Goal: Task Accomplishment & Management: Complete application form

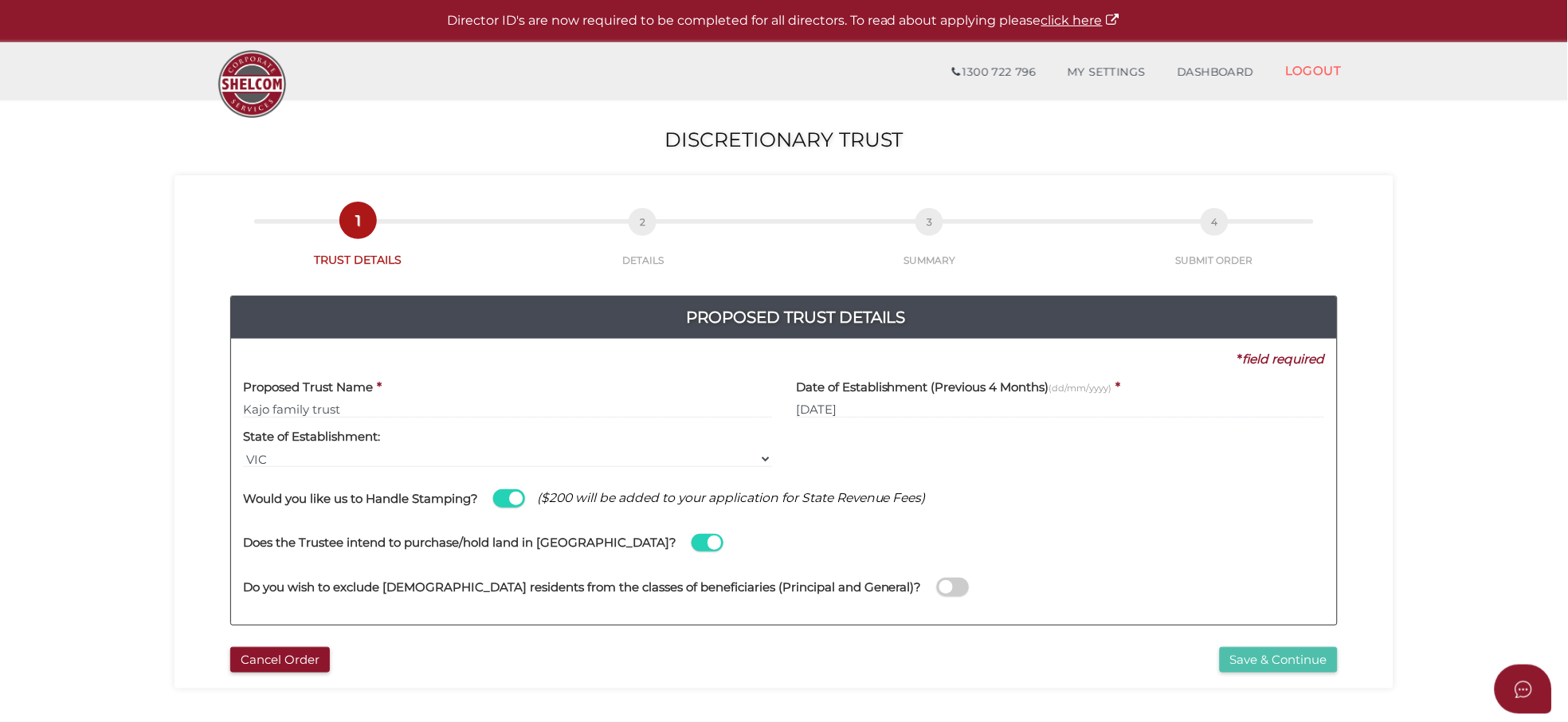
click at [1315, 662] on button "Save & Continue" at bounding box center [1278, 660] width 118 height 26
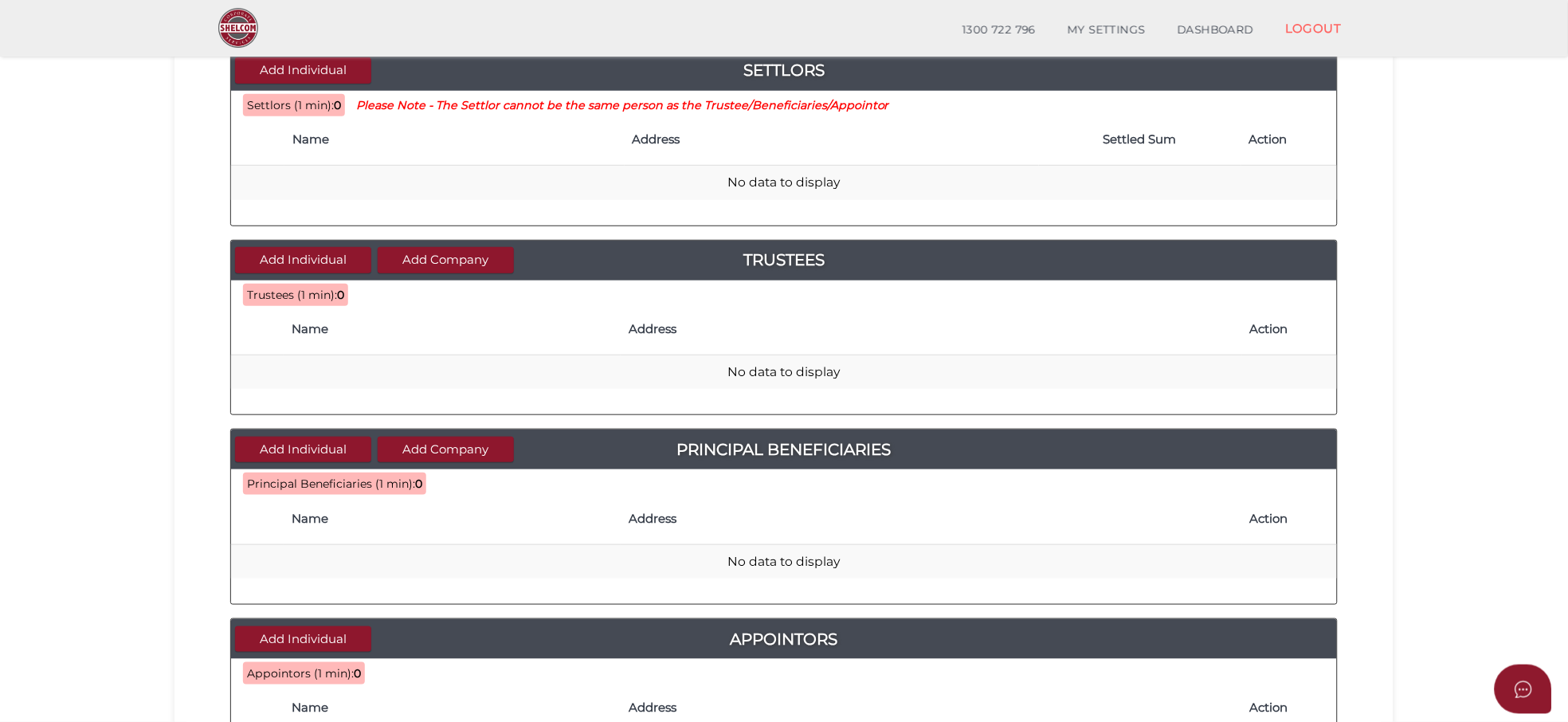
scroll to position [88, 0]
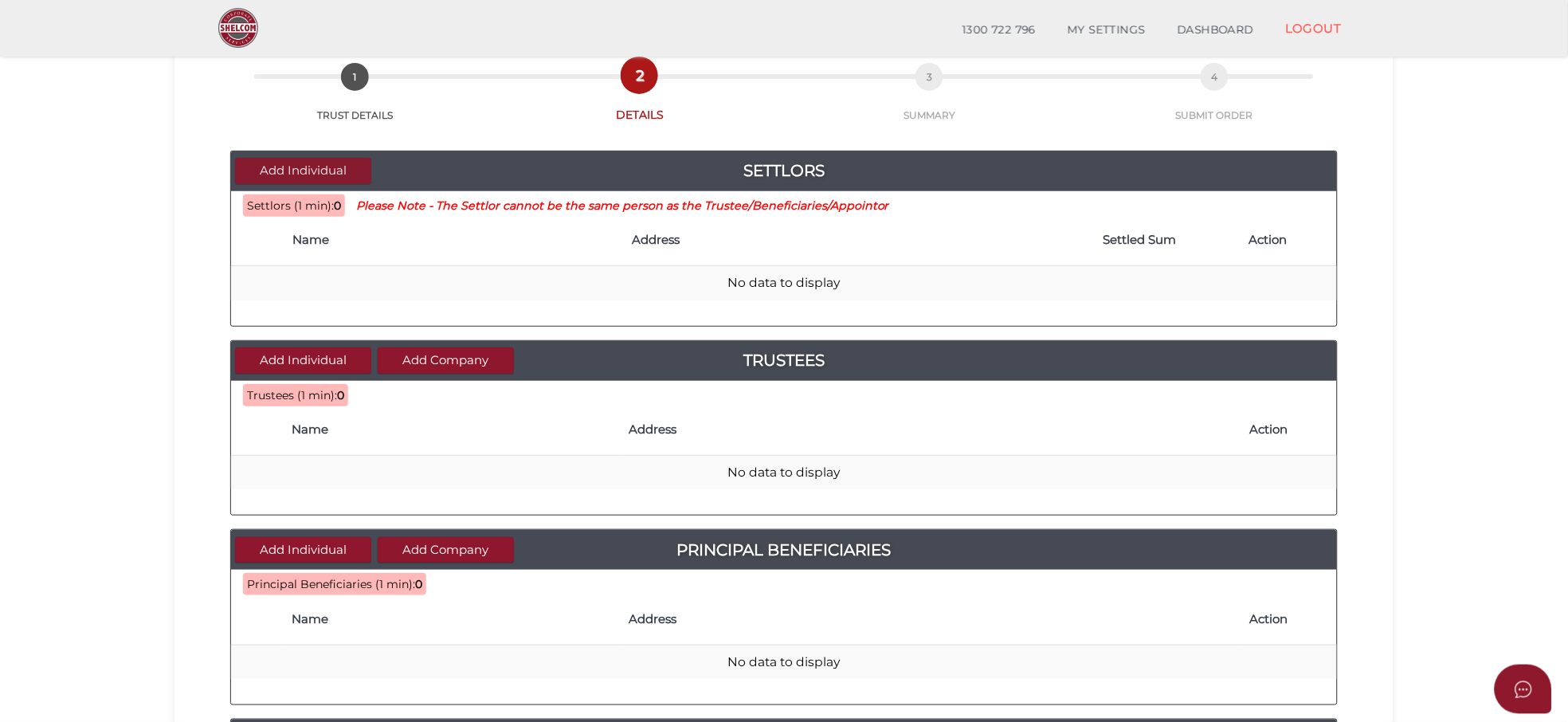
click at [290, 172] on button "Add Individual" at bounding box center [304, 171] width 136 height 26
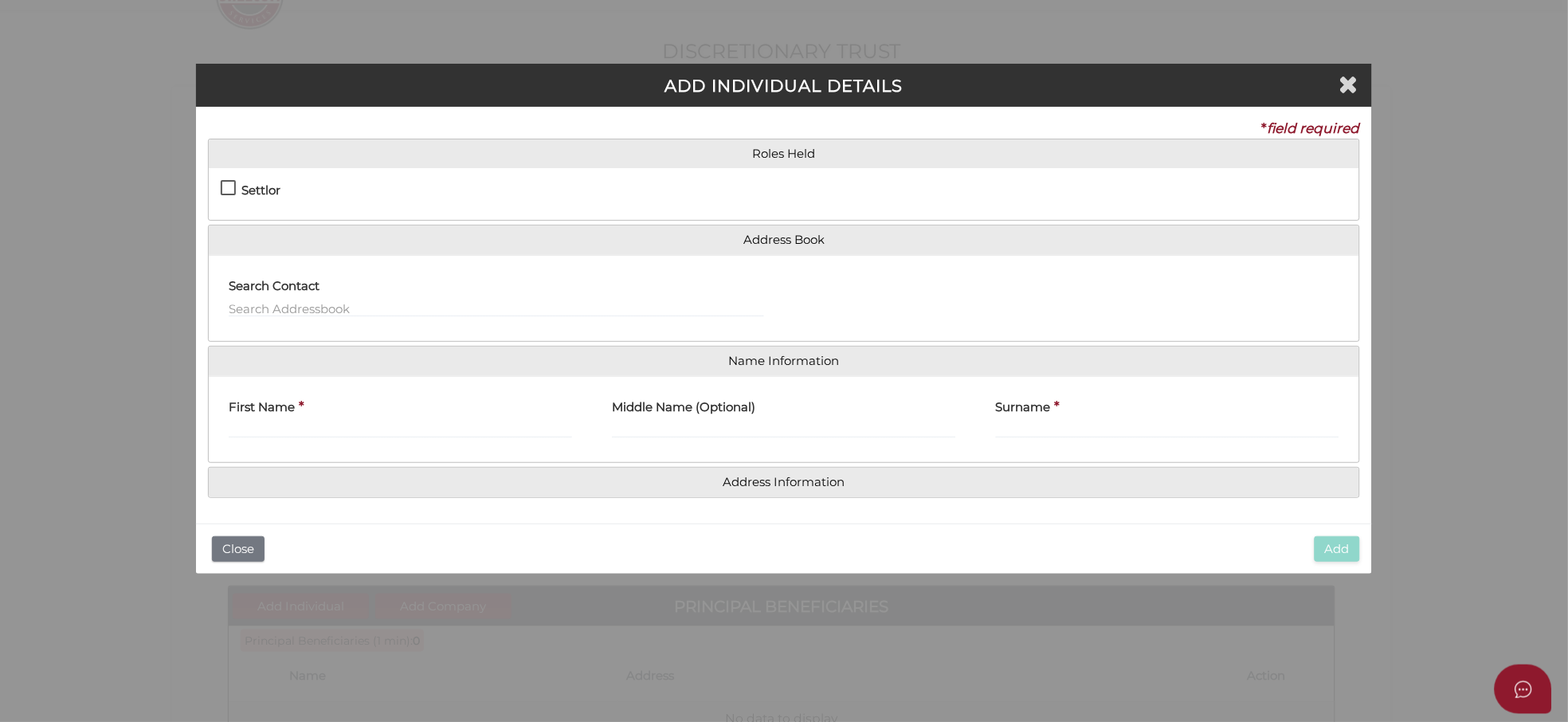
scroll to position [0, 0]
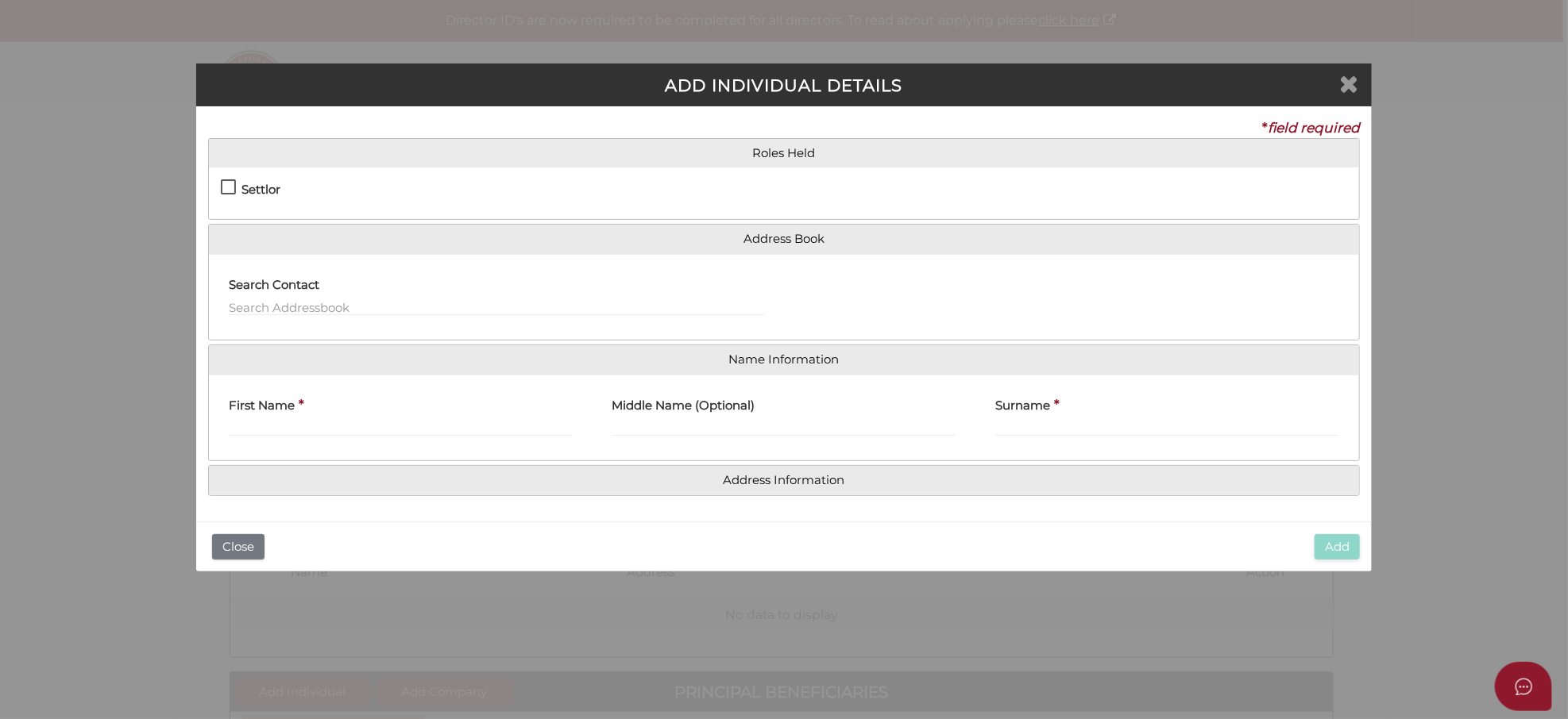
click at [1348, 80] on icon "Close" at bounding box center [1348, 84] width 19 height 24
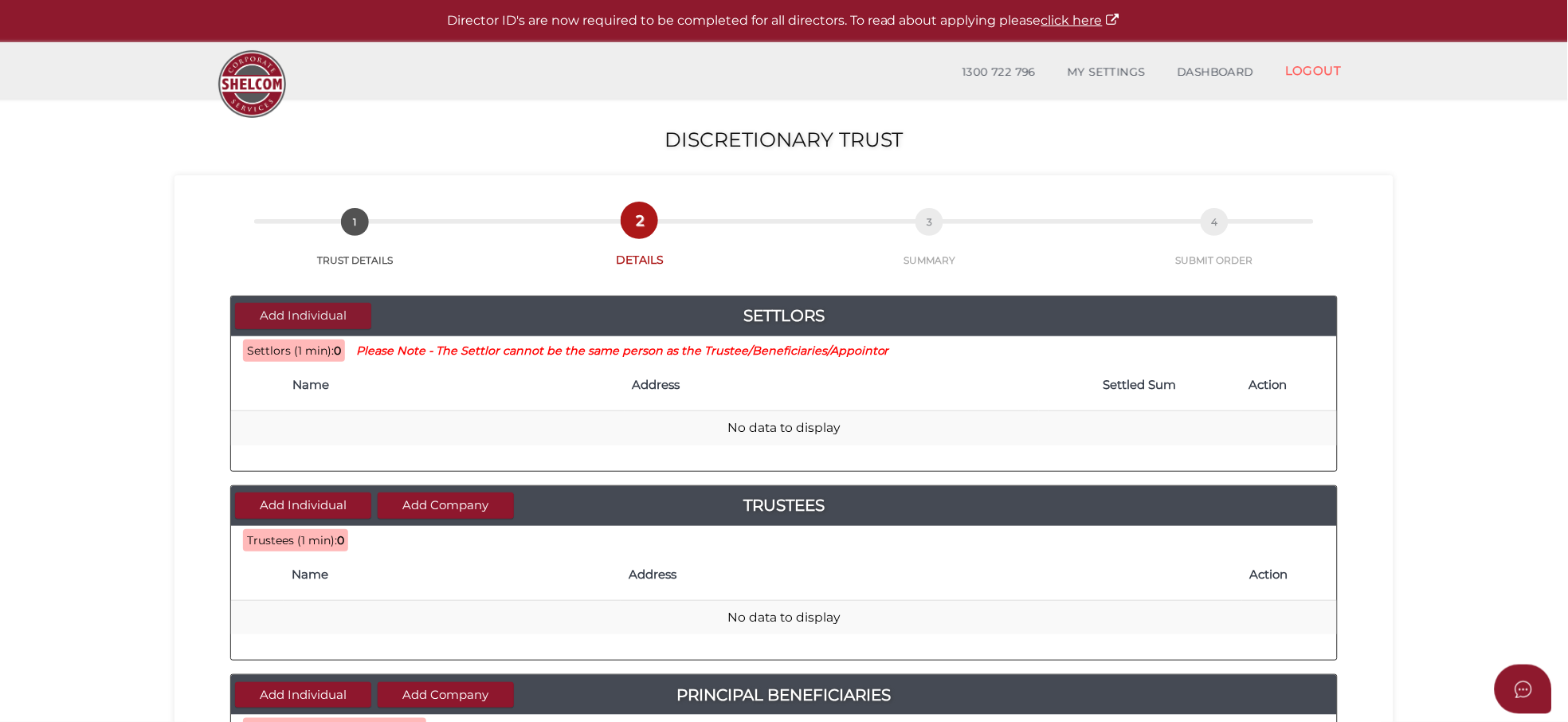
click at [297, 317] on button "Add Individual" at bounding box center [304, 316] width 136 height 26
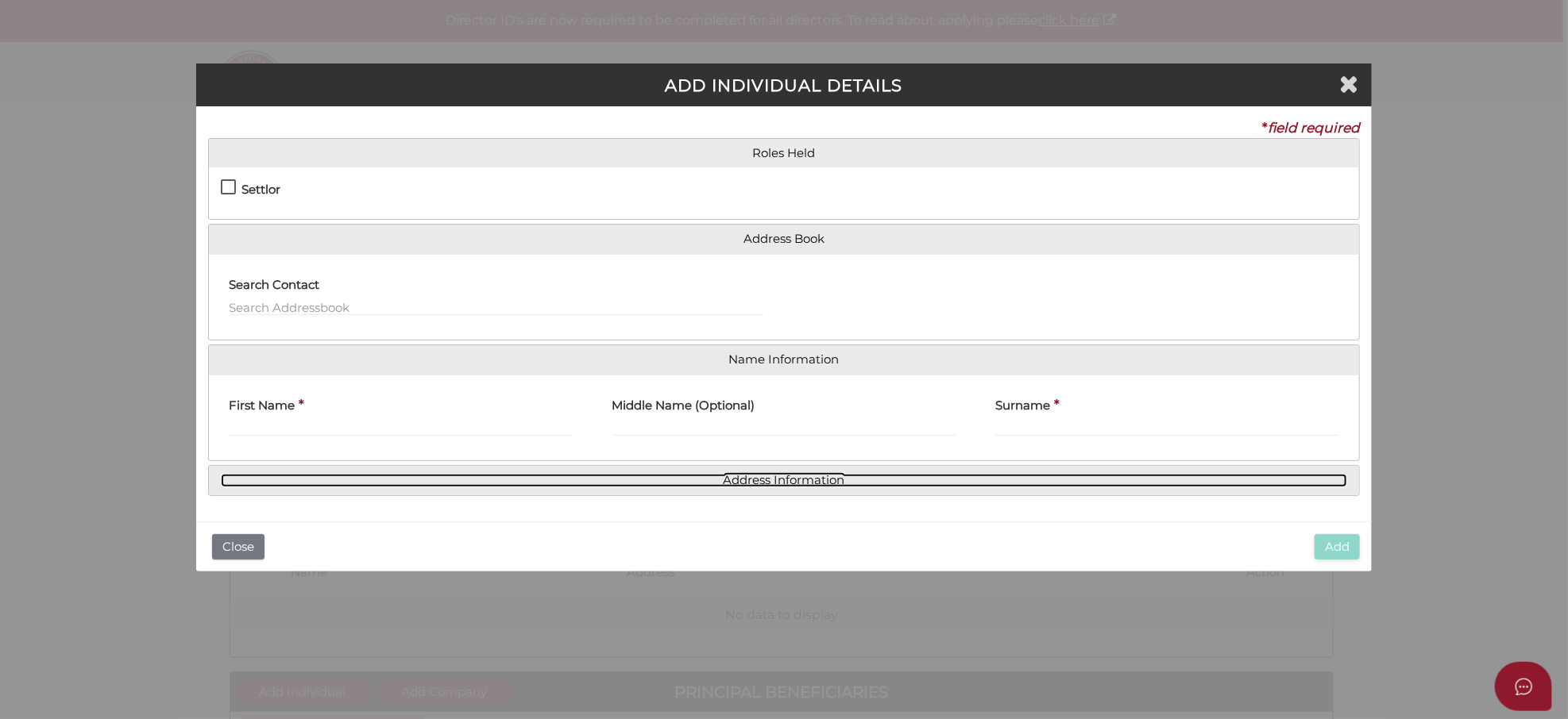
click at [804, 476] on link "Address Information" at bounding box center [785, 480] width 1127 height 14
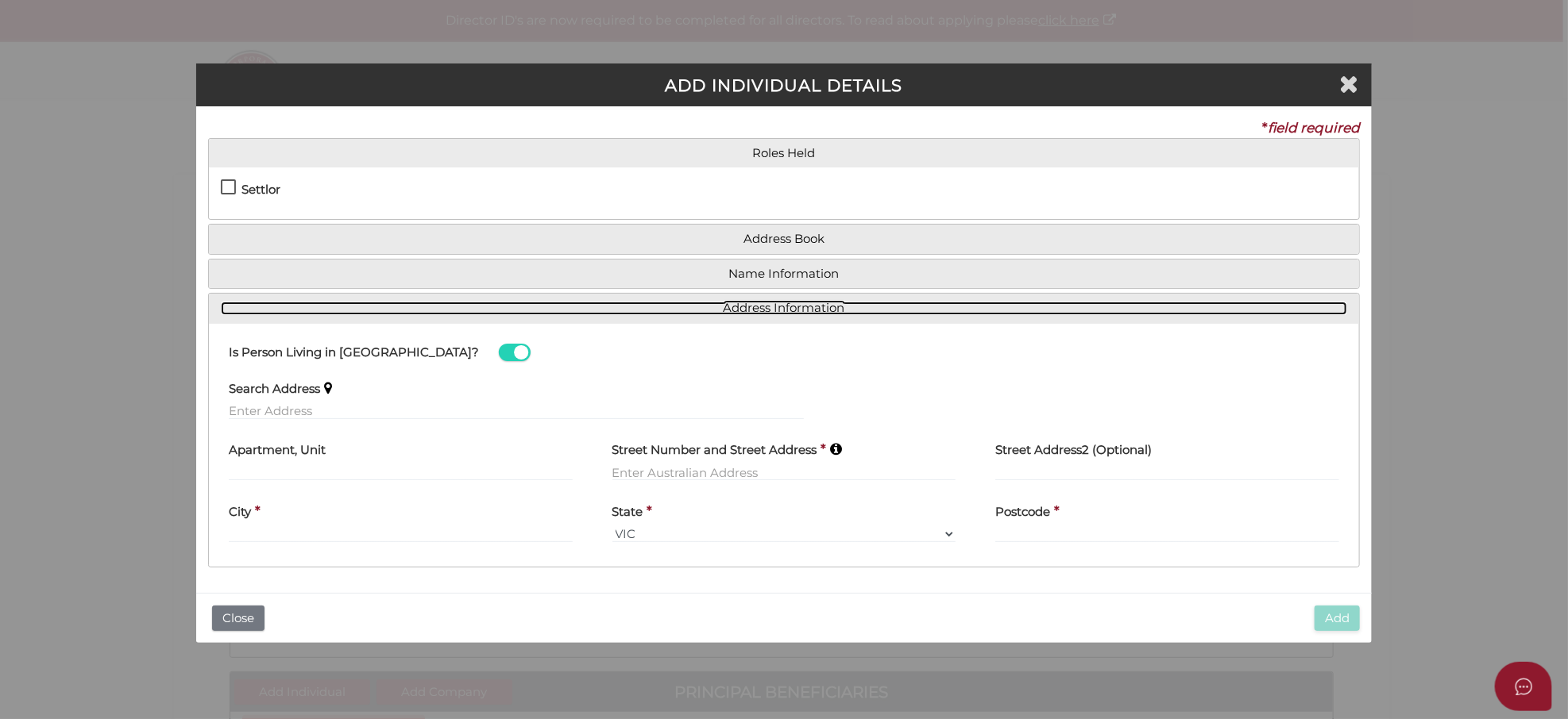
click at [786, 313] on link "Address Information" at bounding box center [785, 308] width 1127 height 14
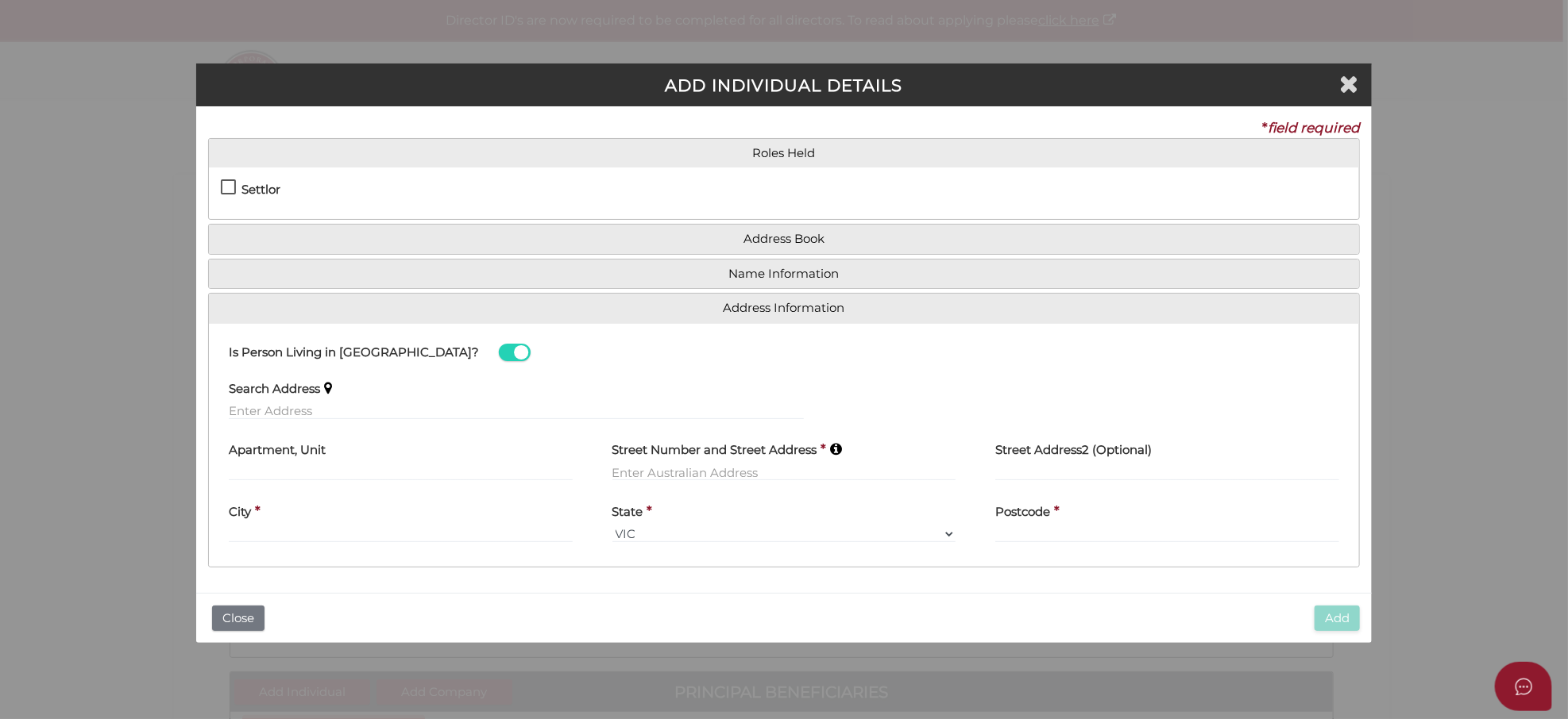
click at [226, 189] on label "Settlor" at bounding box center [251, 193] width 60 height 20
checkbox input "true"
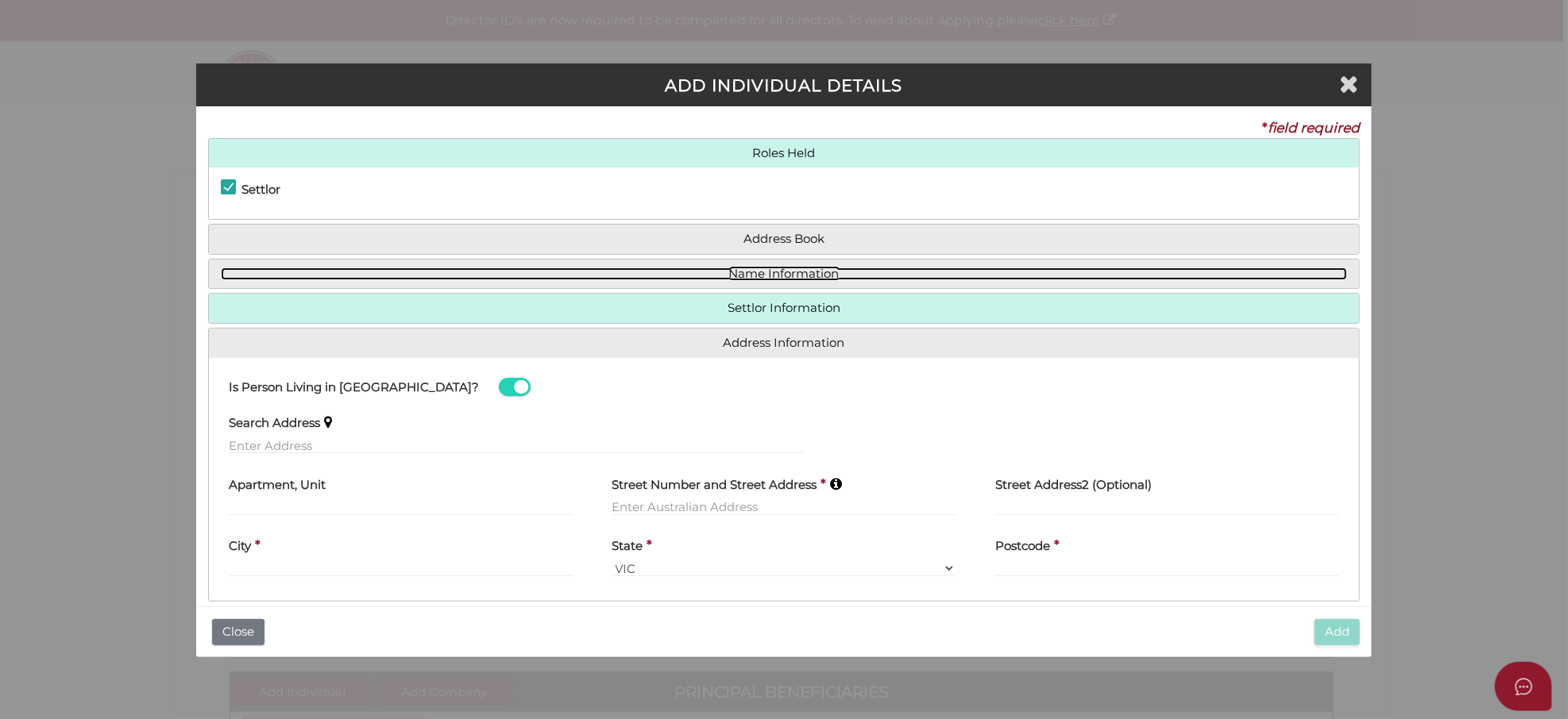
click at [792, 273] on link "Name Information" at bounding box center [785, 274] width 1127 height 14
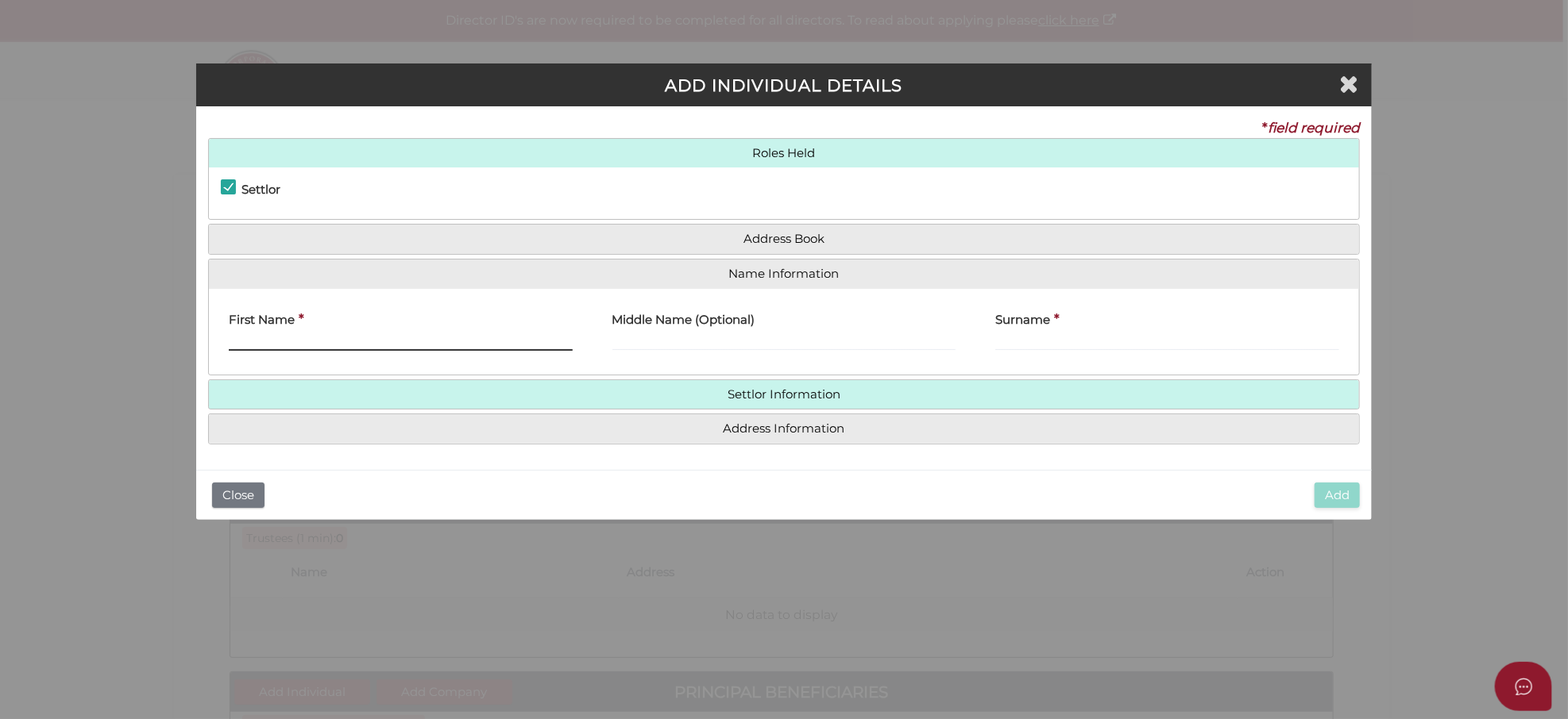
click at [252, 339] on input "First Name" at bounding box center [401, 342] width 344 height 18
click at [1047, 344] on input "Surname" at bounding box center [1167, 342] width 344 height 18
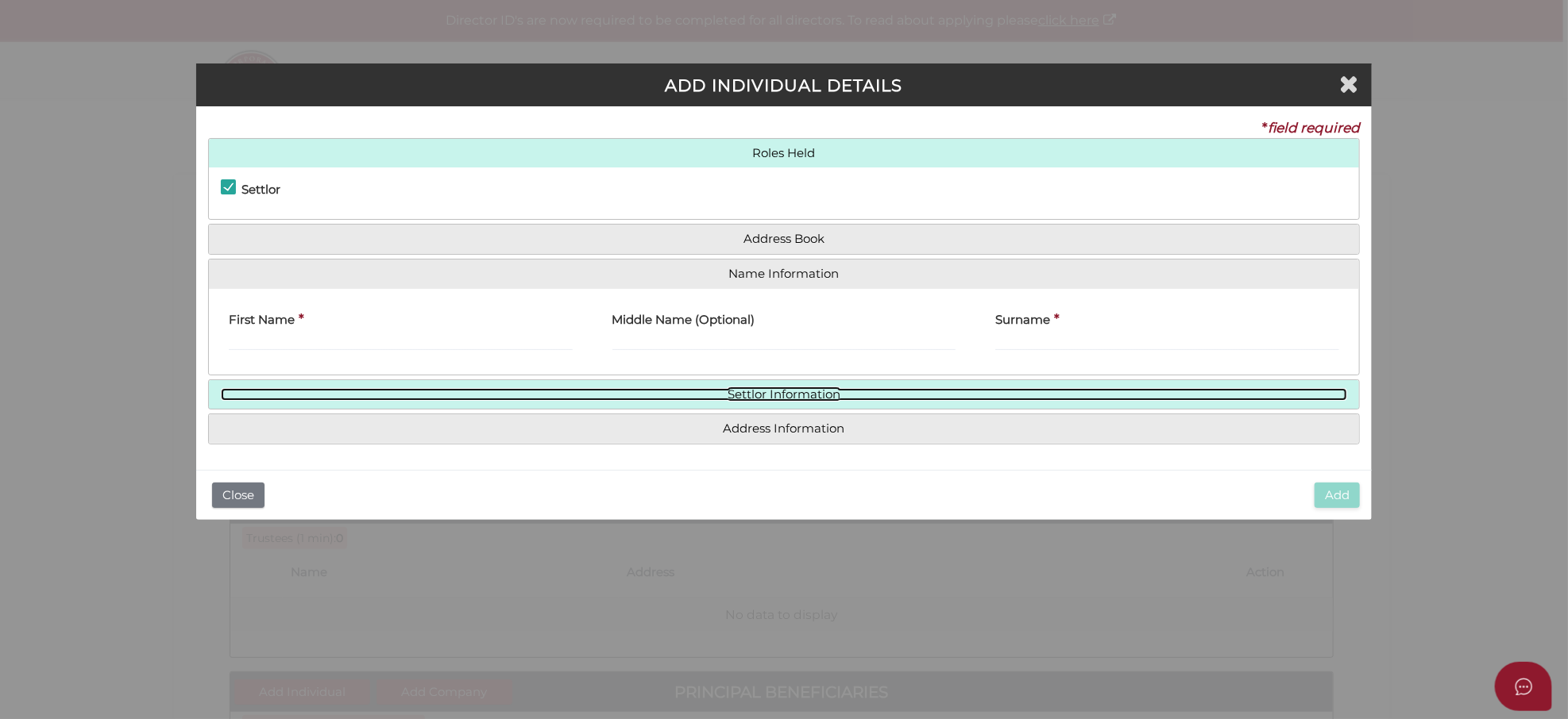
click at [786, 393] on link "Settlor Information" at bounding box center [785, 395] width 1127 height 14
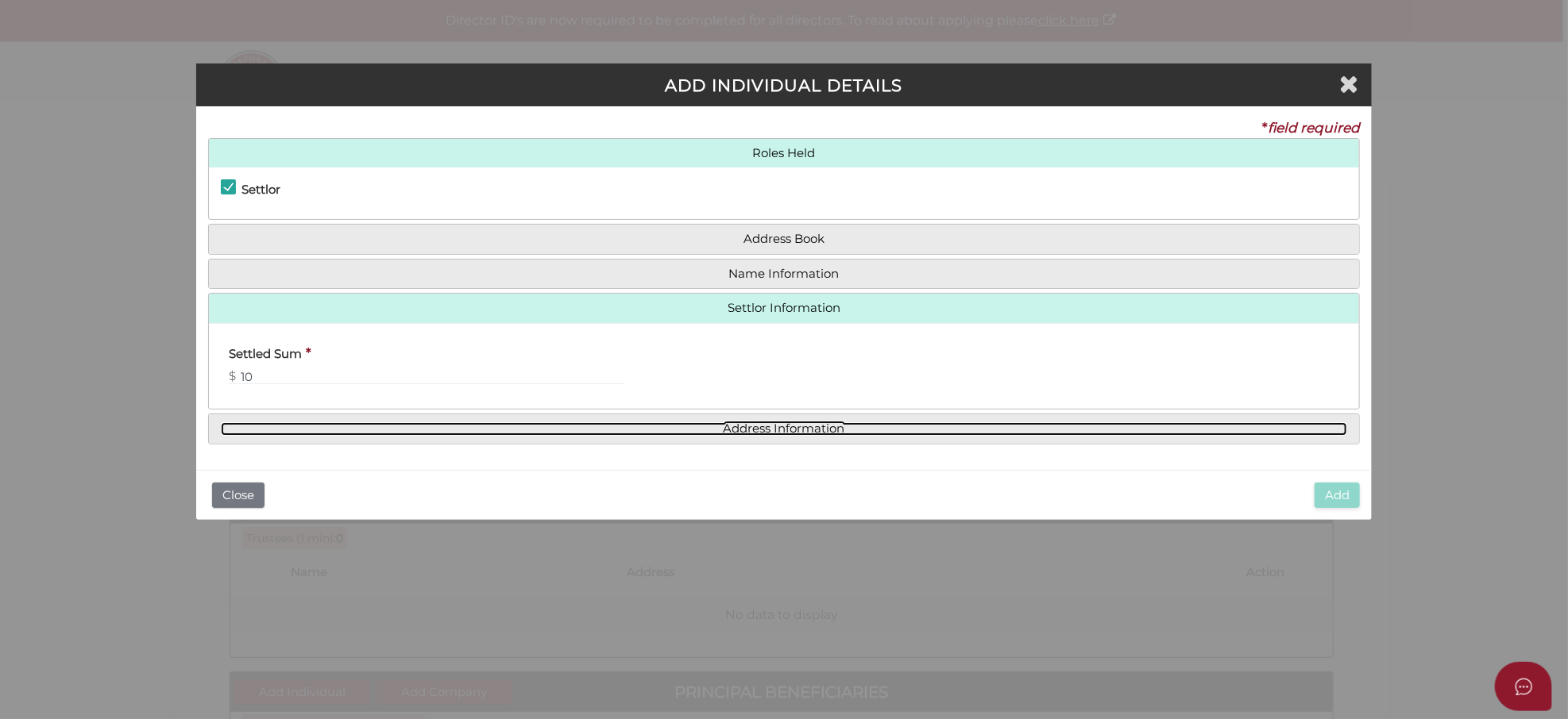
click at [800, 432] on link "Address Information" at bounding box center [785, 429] width 1127 height 14
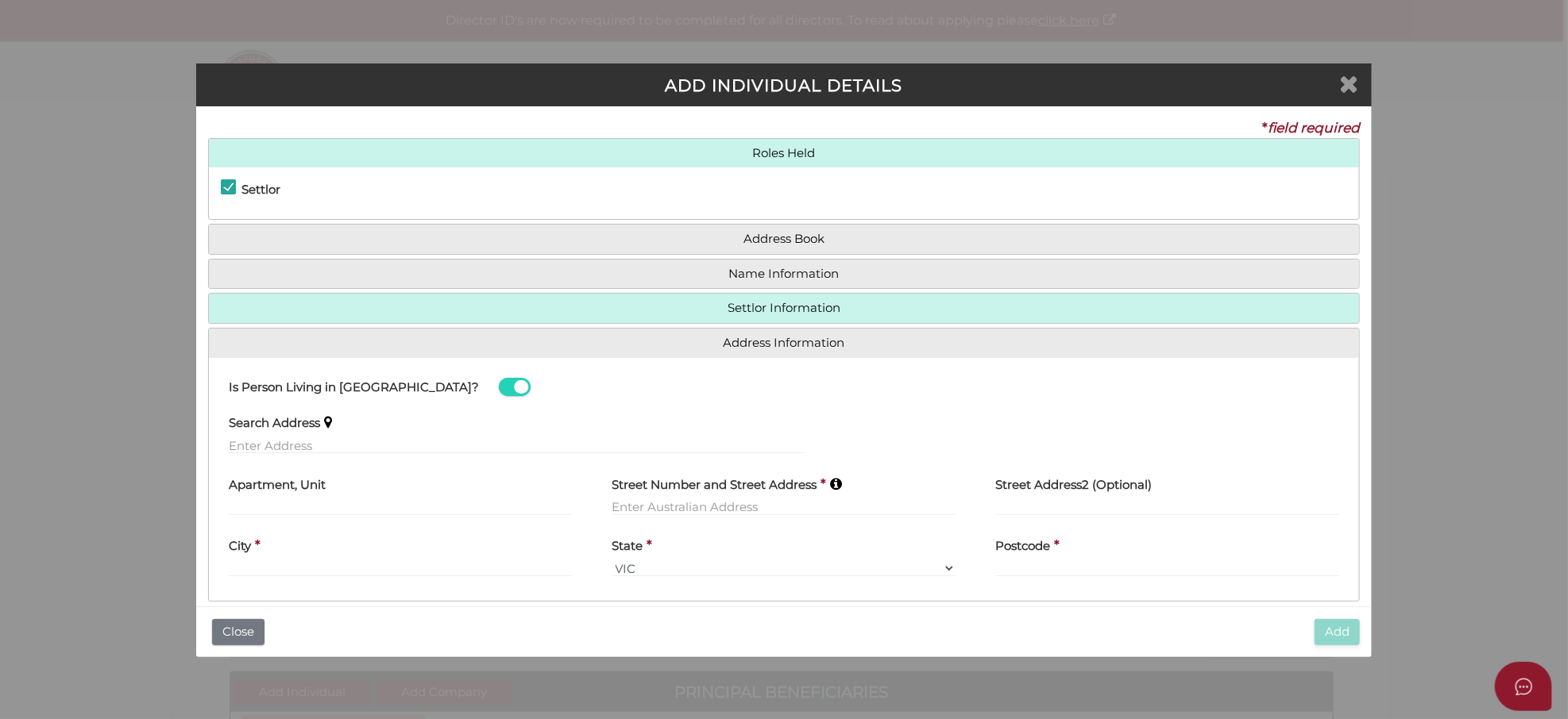
click at [1354, 85] on icon "Close" at bounding box center [1348, 84] width 19 height 24
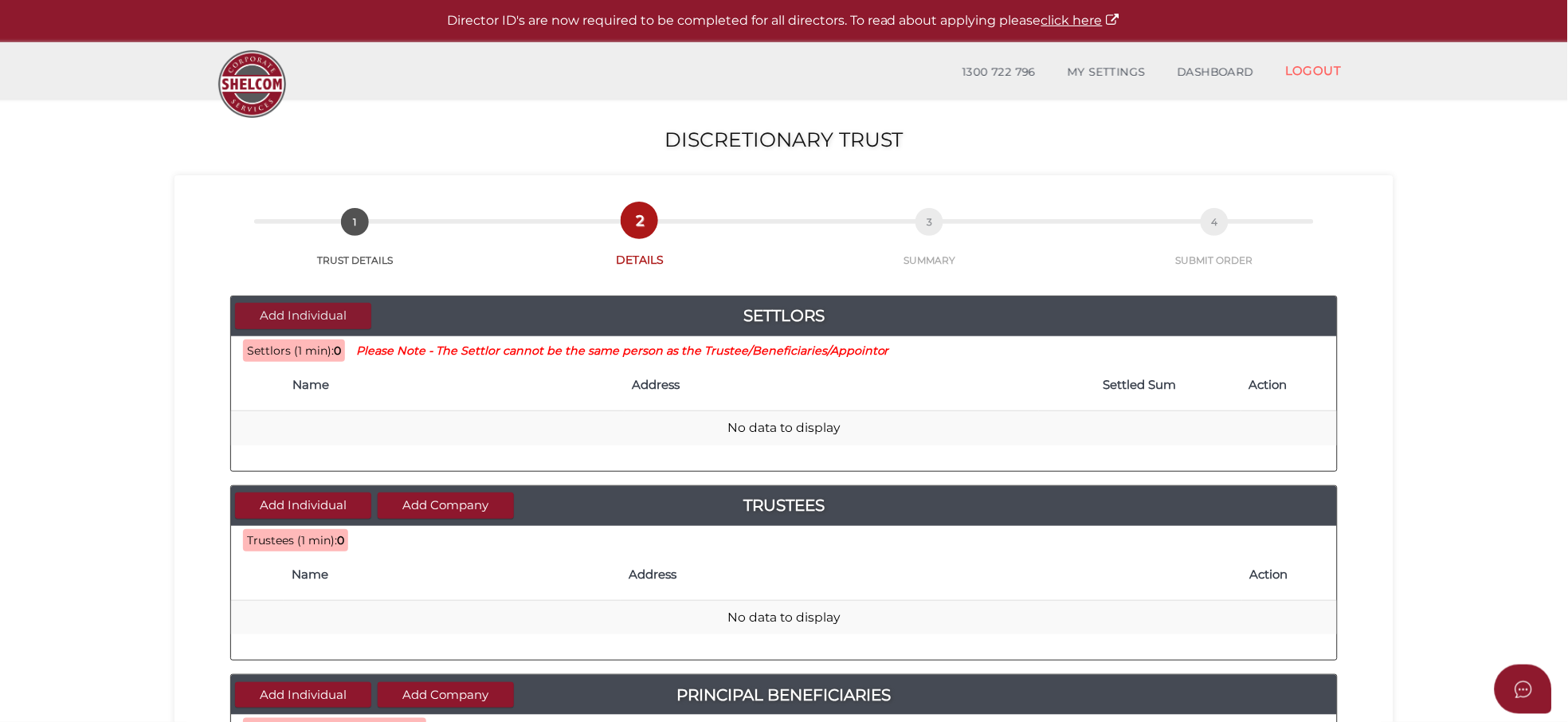
click at [319, 317] on button "Add Individual" at bounding box center [304, 316] width 136 height 26
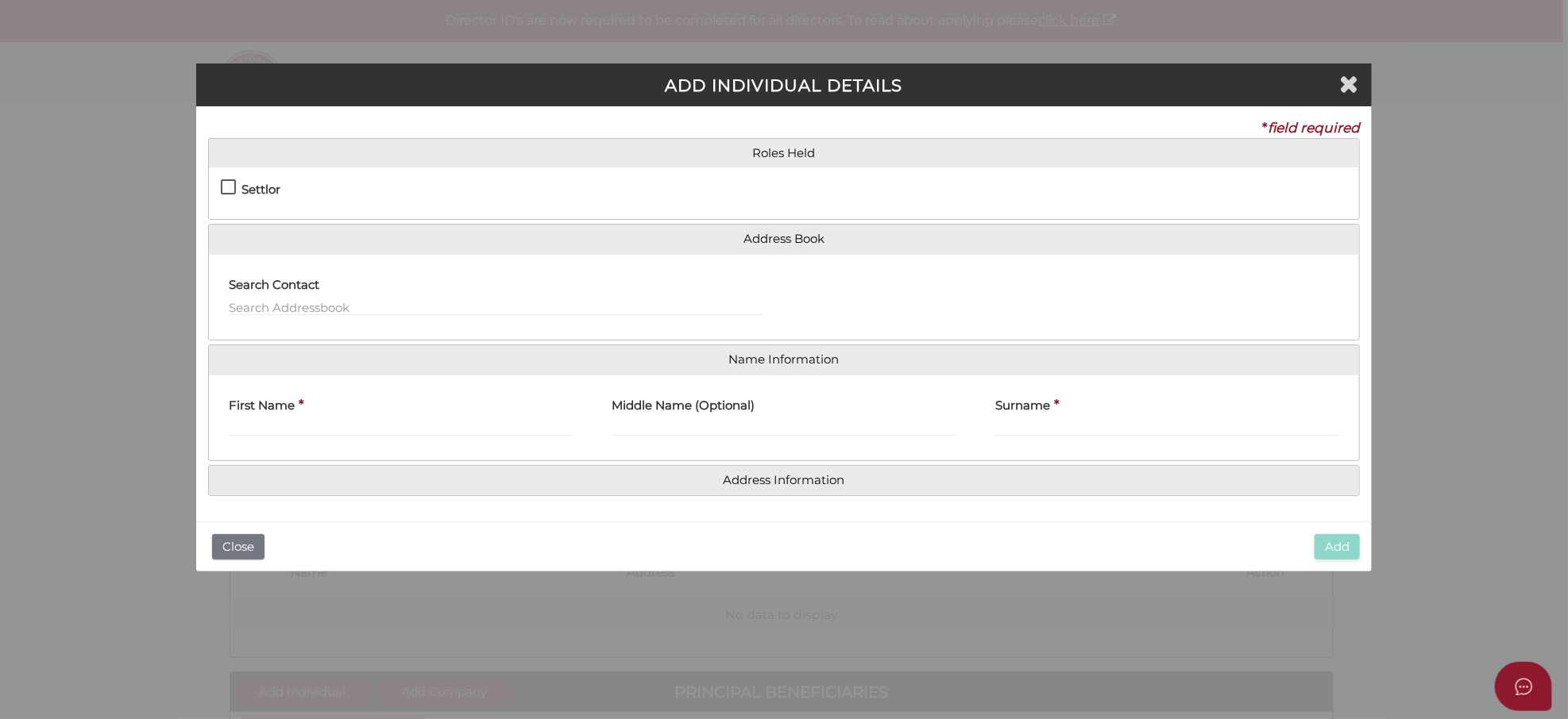
click at [229, 185] on label "Settlor" at bounding box center [251, 193] width 60 height 20
checkbox input "true"
type input "10"
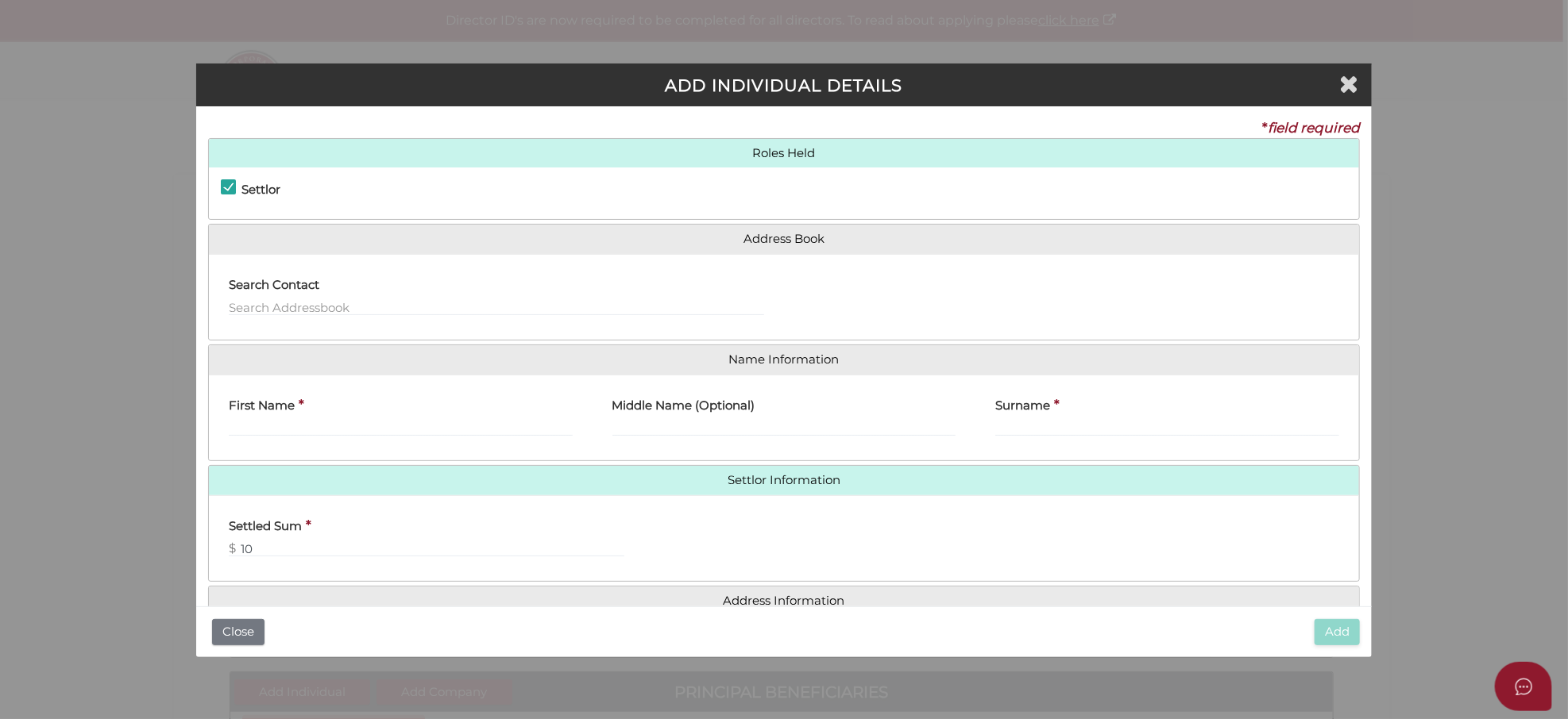
click at [252, 417] on label "First Name" at bounding box center [262, 404] width 66 height 33
click at [252, 419] on input "First Name" at bounding box center [401, 428] width 344 height 18
click at [244, 424] on input "First Name" at bounding box center [401, 428] width 344 height 18
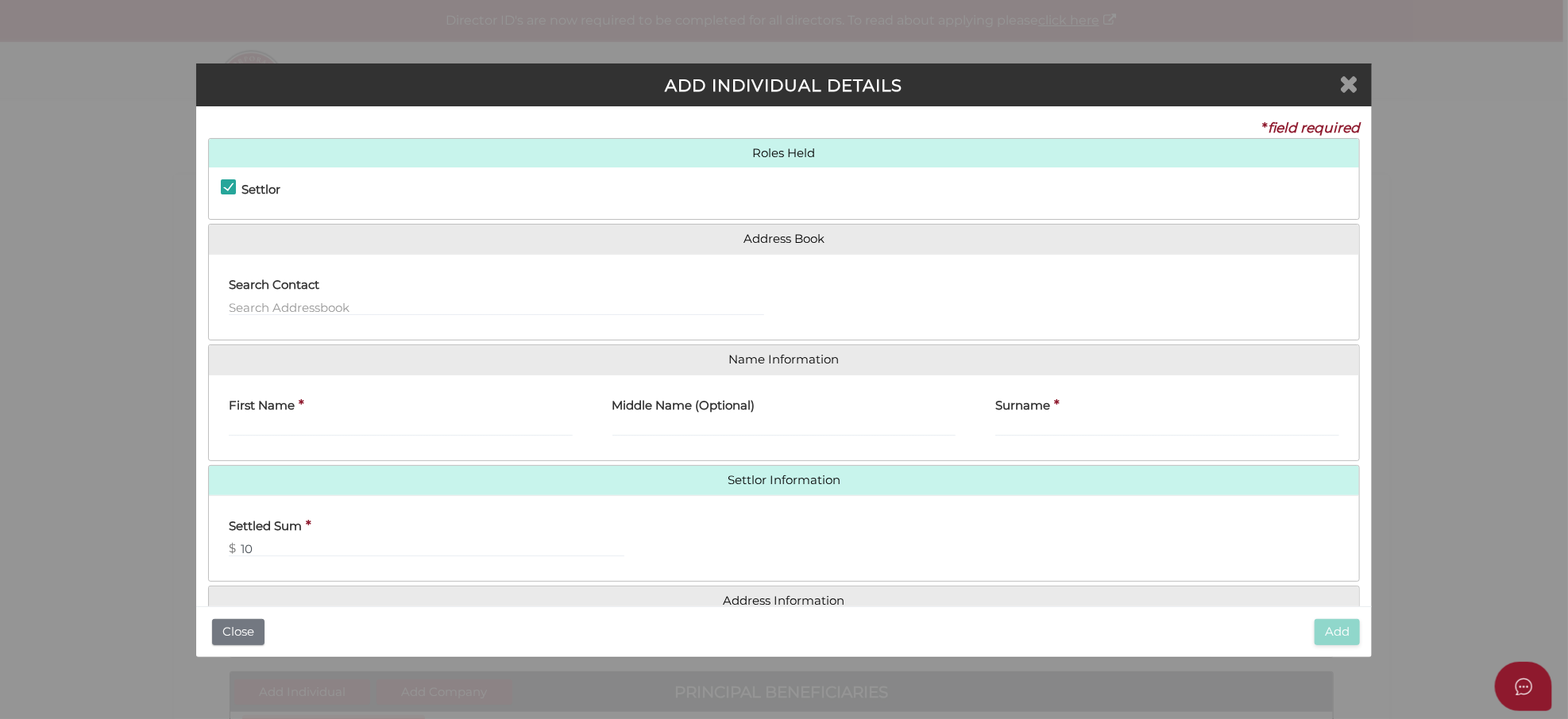
click at [1351, 82] on icon "Close" at bounding box center [1348, 84] width 19 height 24
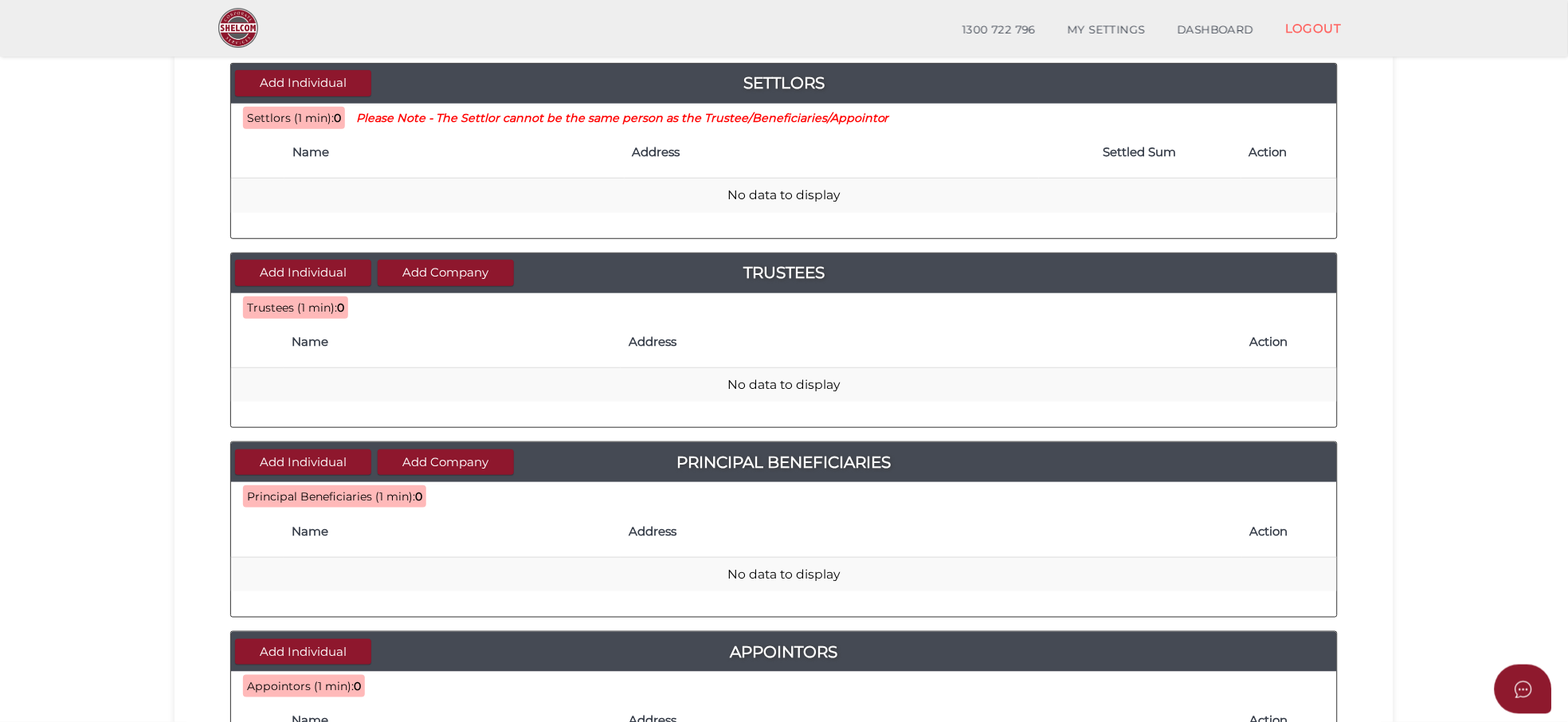
scroll to position [177, 0]
click at [292, 83] on button "Add Individual" at bounding box center [304, 83] width 136 height 26
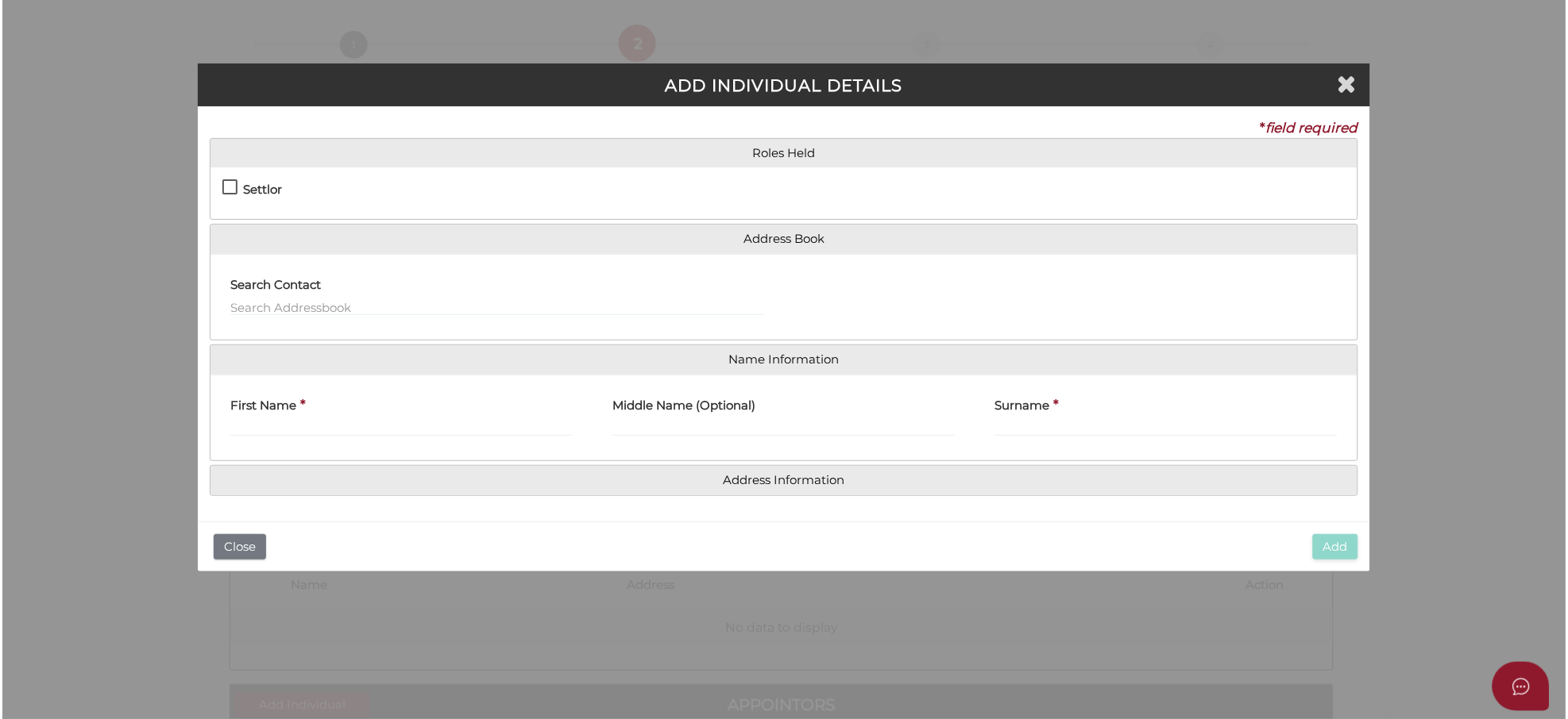
scroll to position [0, 0]
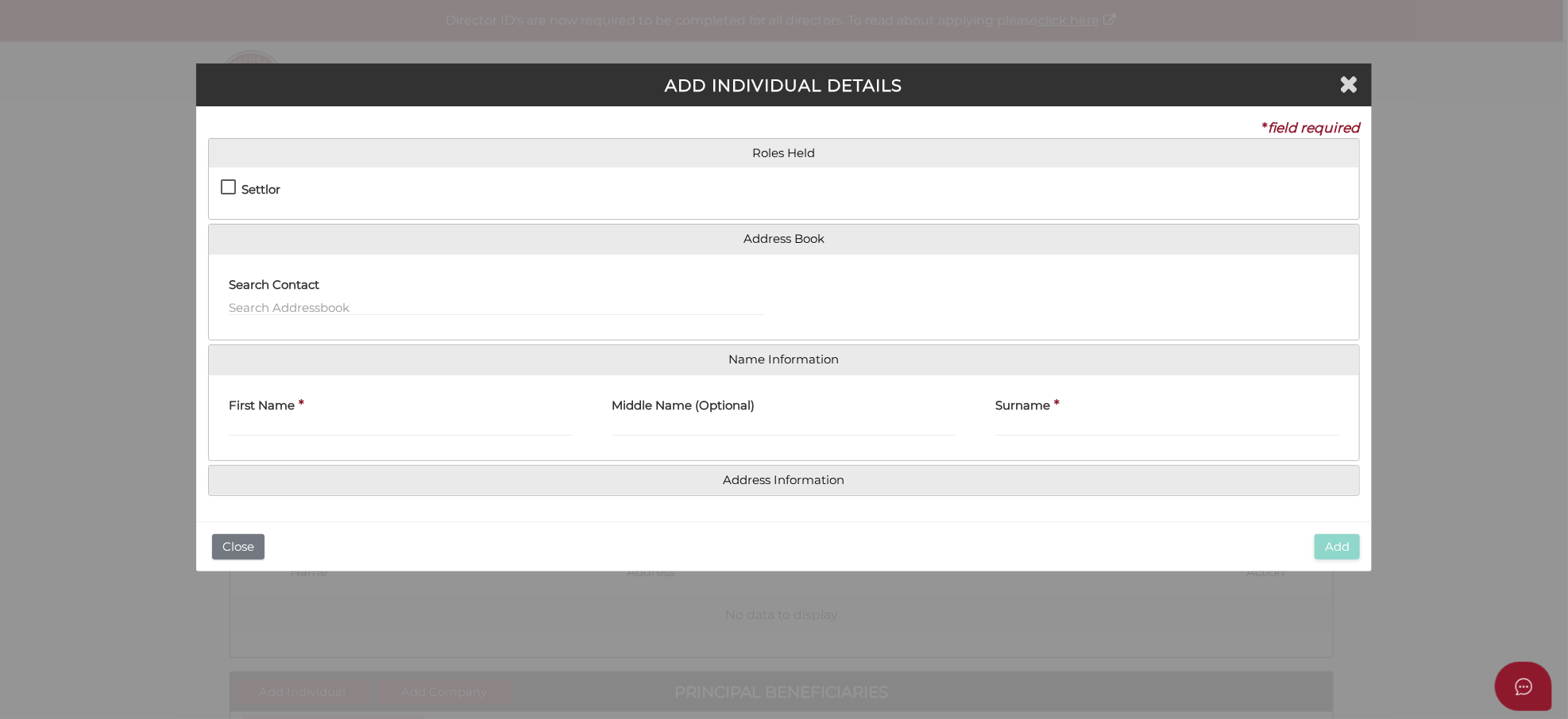
click at [229, 188] on label "Settlor" at bounding box center [251, 193] width 60 height 20
checkbox input "true"
type input "10"
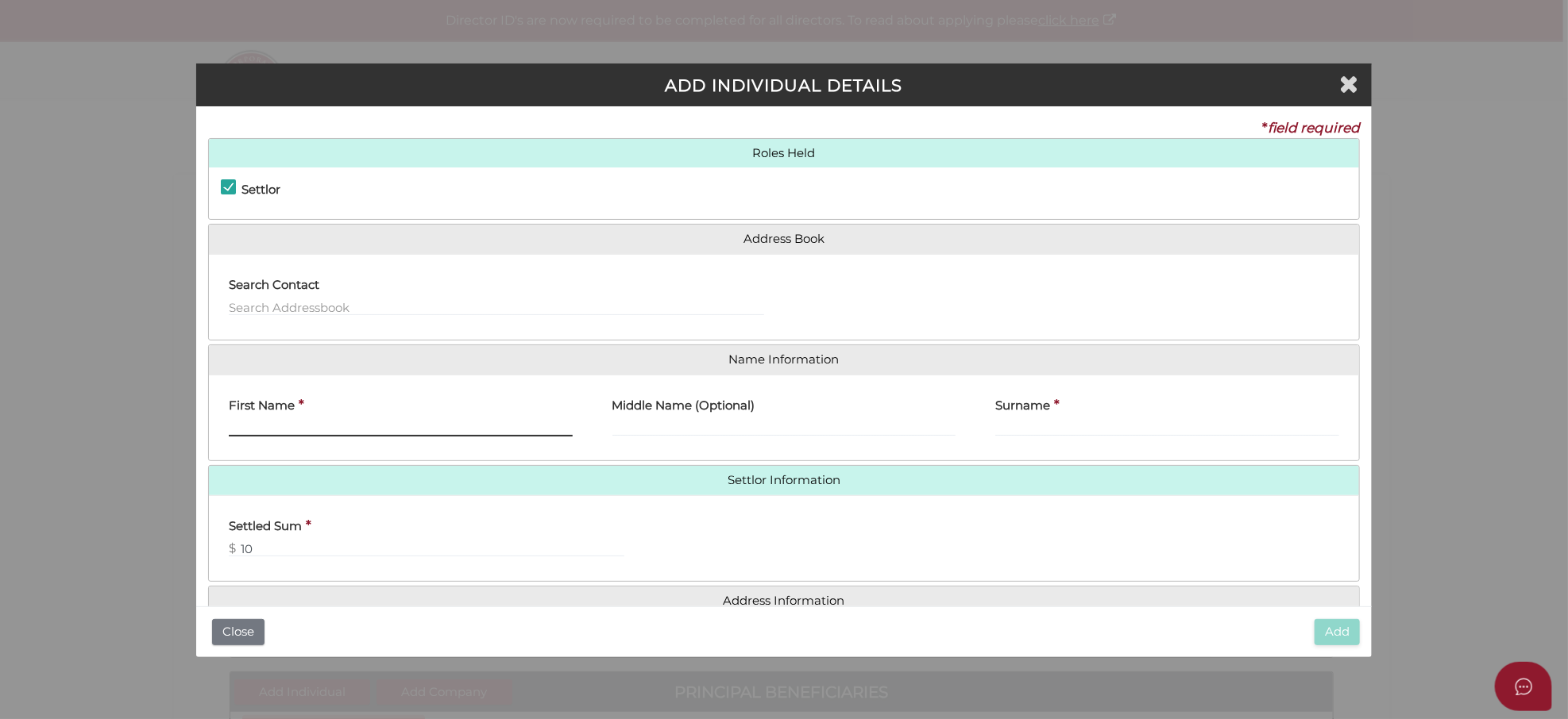
click at [244, 423] on input "First Name" at bounding box center [401, 428] width 344 height 18
click at [1010, 422] on input "Surname" at bounding box center [1167, 428] width 344 height 18
click at [267, 429] on input "Damian" at bounding box center [401, 428] width 344 height 18
type input "Damien"
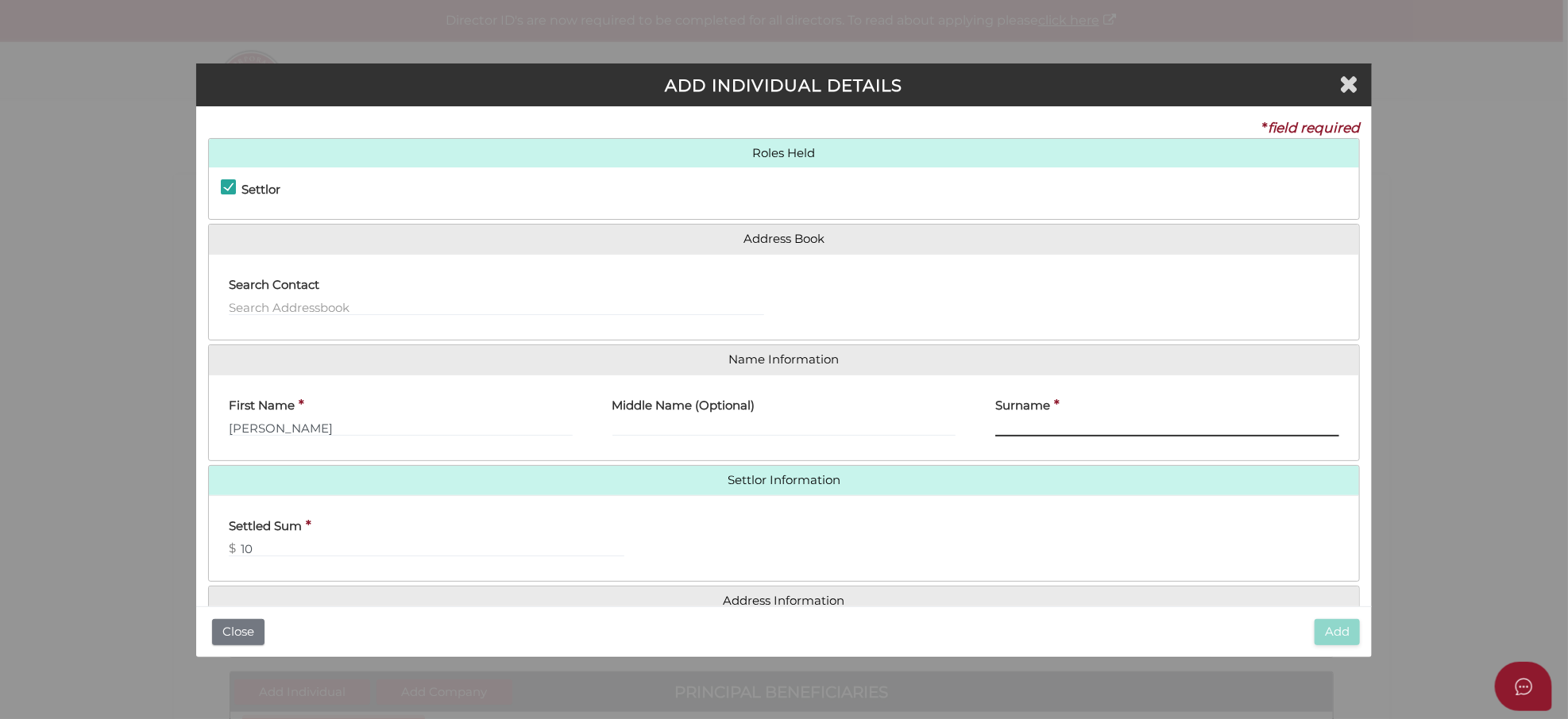
click at [1031, 426] on input "Surname" at bounding box center [1167, 428] width 344 height 18
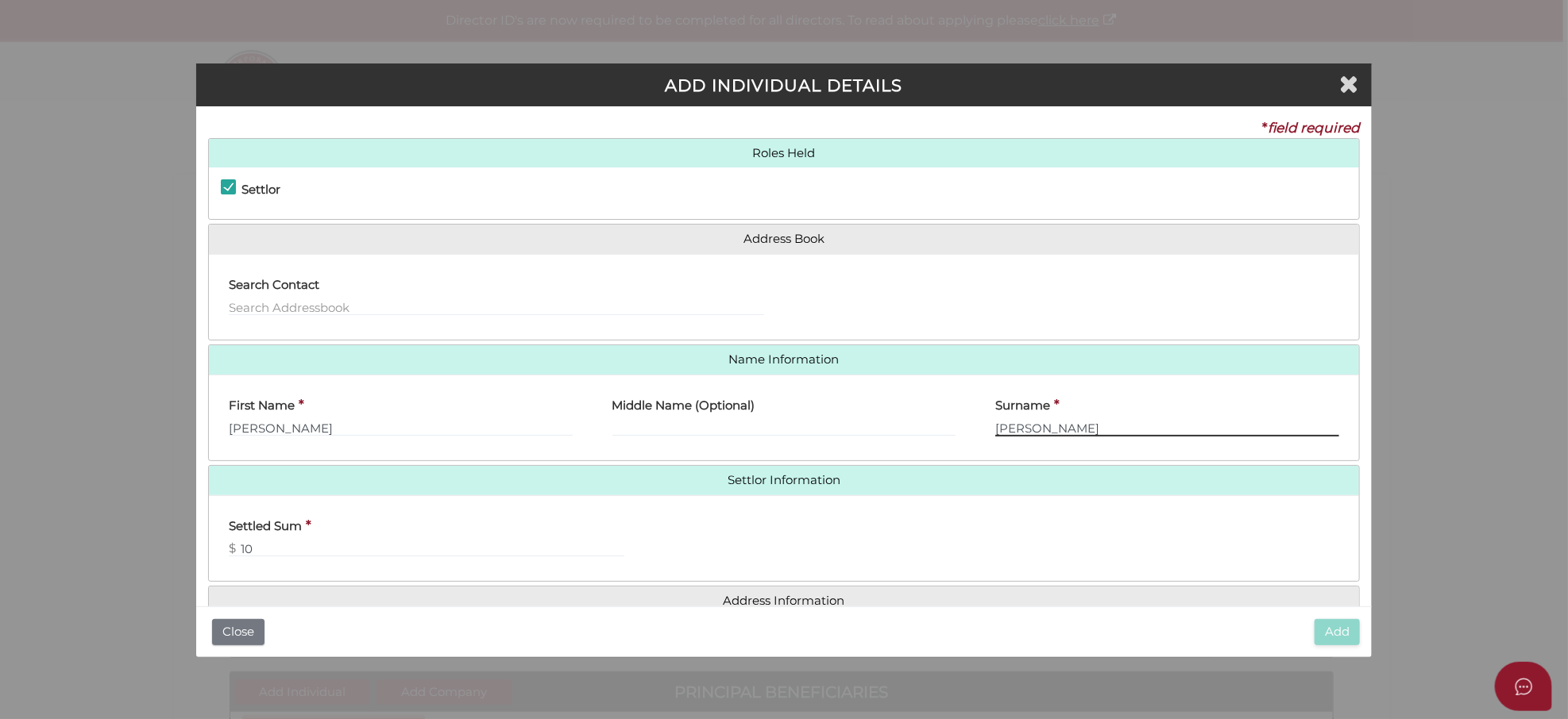
type input "Zuch"
click at [271, 551] on input "10" at bounding box center [426, 549] width 395 height 18
type input "1"
type input "5"
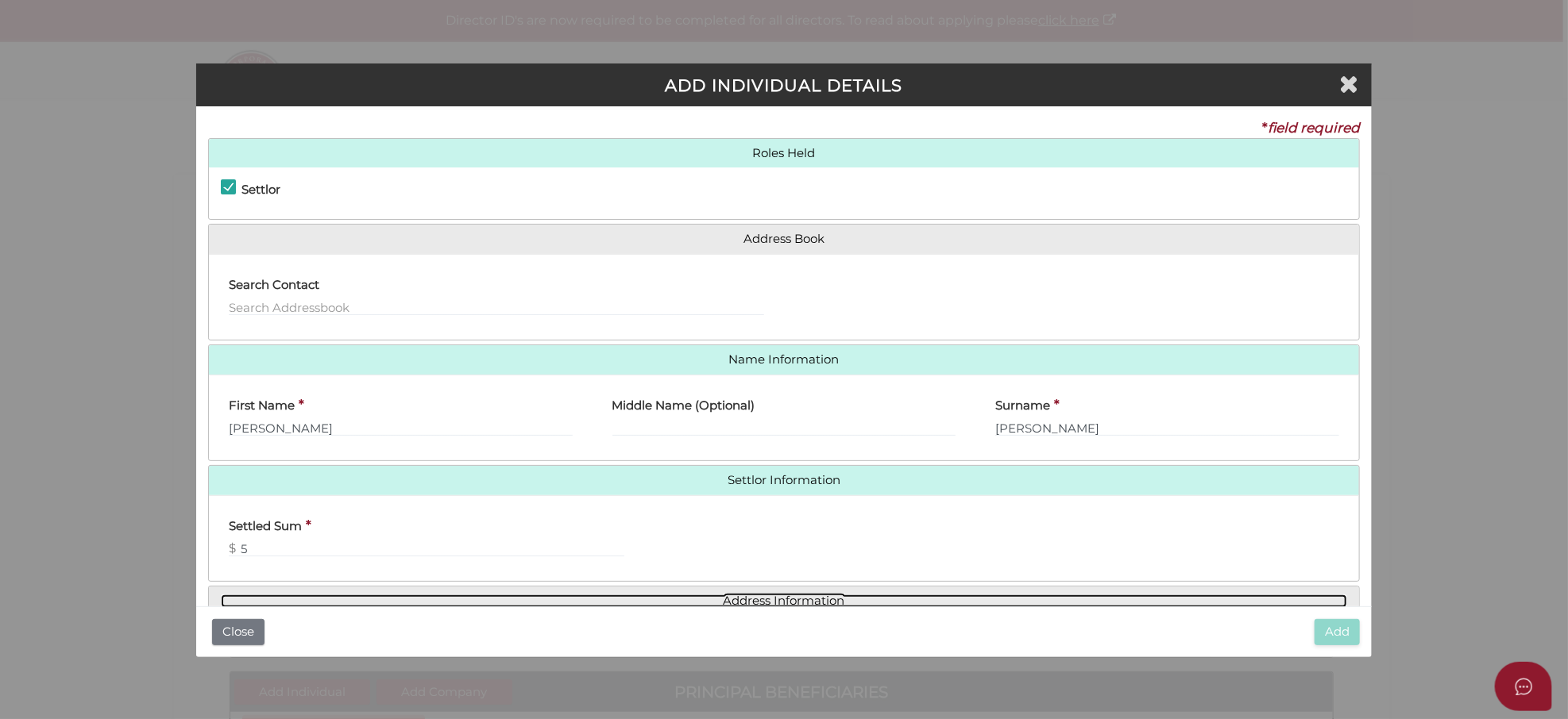
click at [799, 597] on link "Address Information" at bounding box center [785, 601] width 1127 height 14
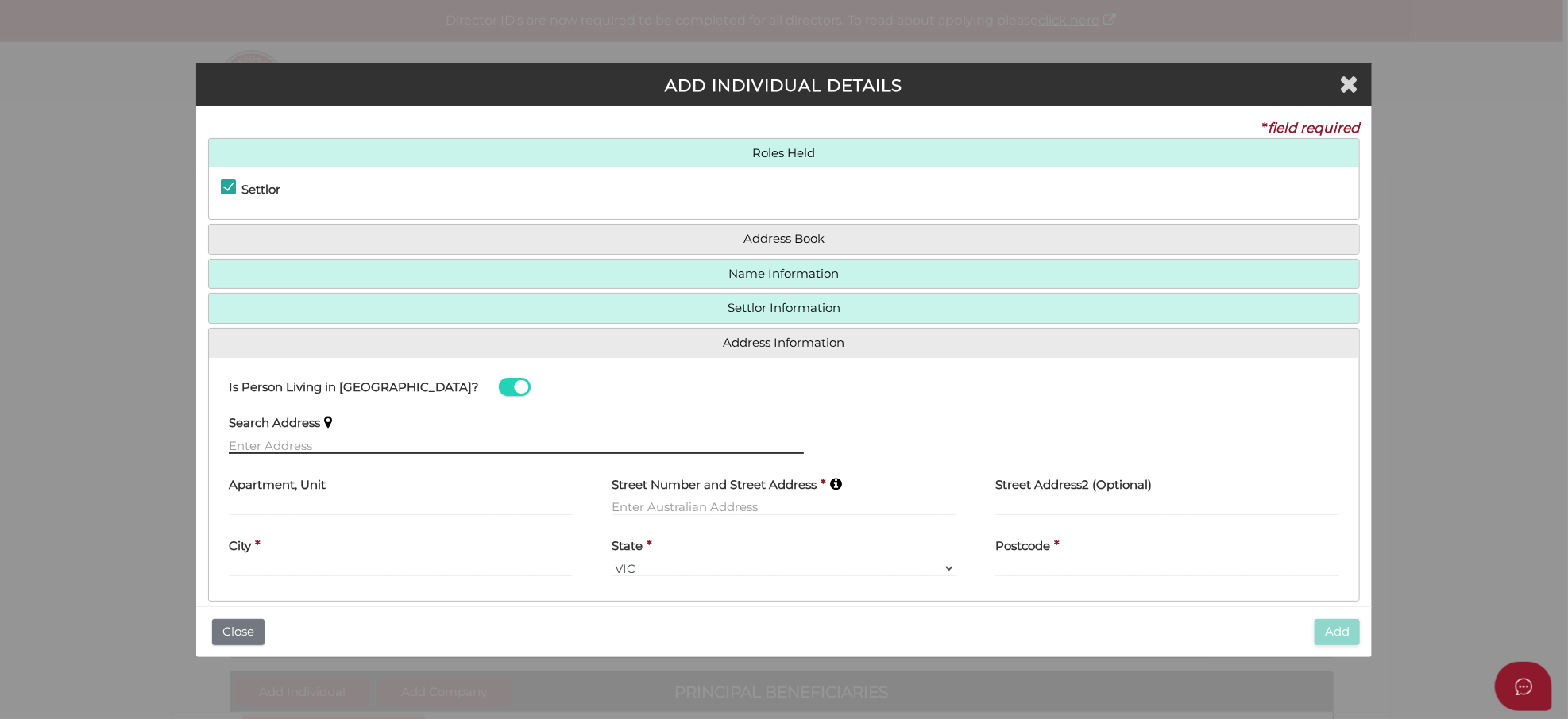
click at [246, 446] on input "text" at bounding box center [517, 445] width 575 height 18
click at [244, 440] on input "text" at bounding box center [517, 445] width 575 height 18
click at [259, 439] on input "text" at bounding box center [517, 445] width 575 height 18
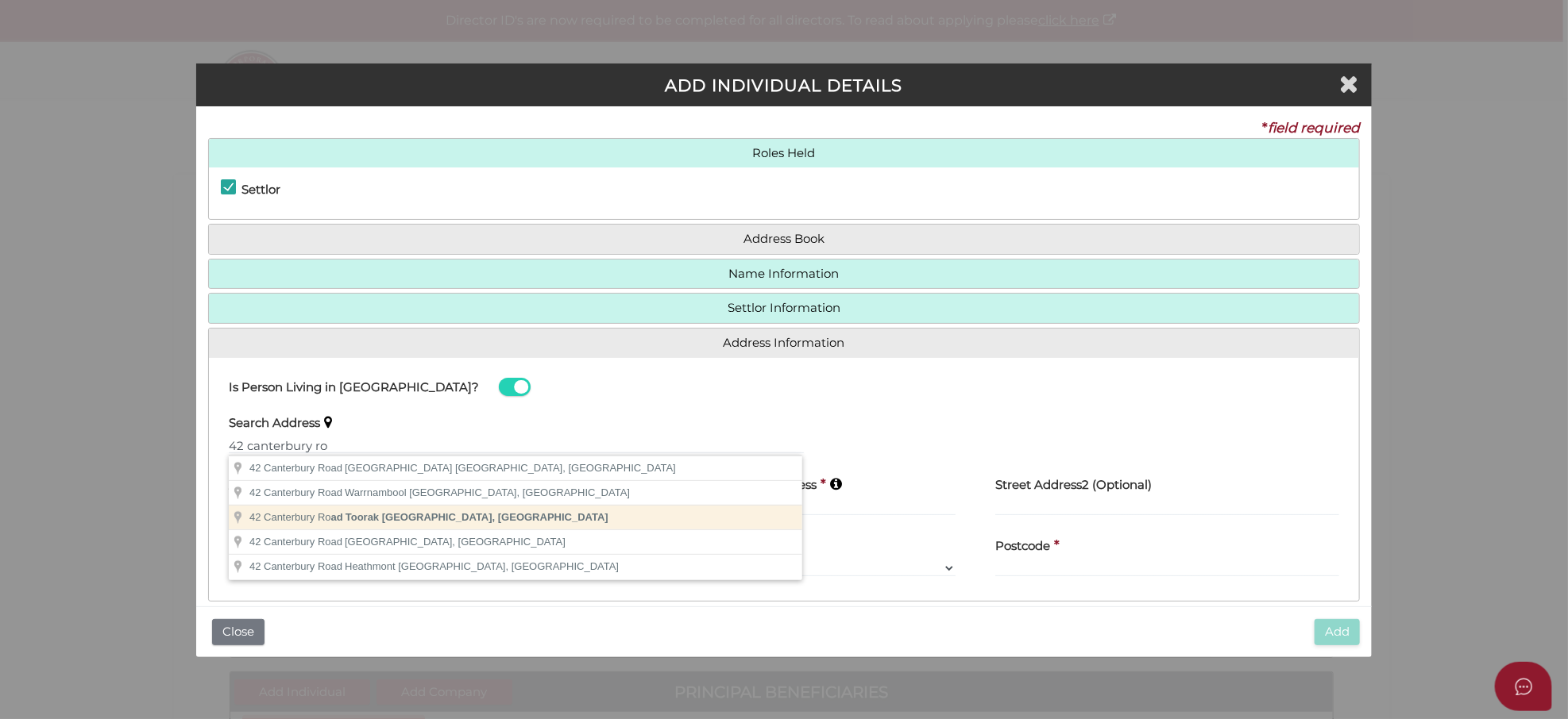
type input "42 Canterbury Road, Toorak VIC, Australia"
type input "42 Canterbury Road"
type input "Toorak"
select select "VIC"
type input "3142"
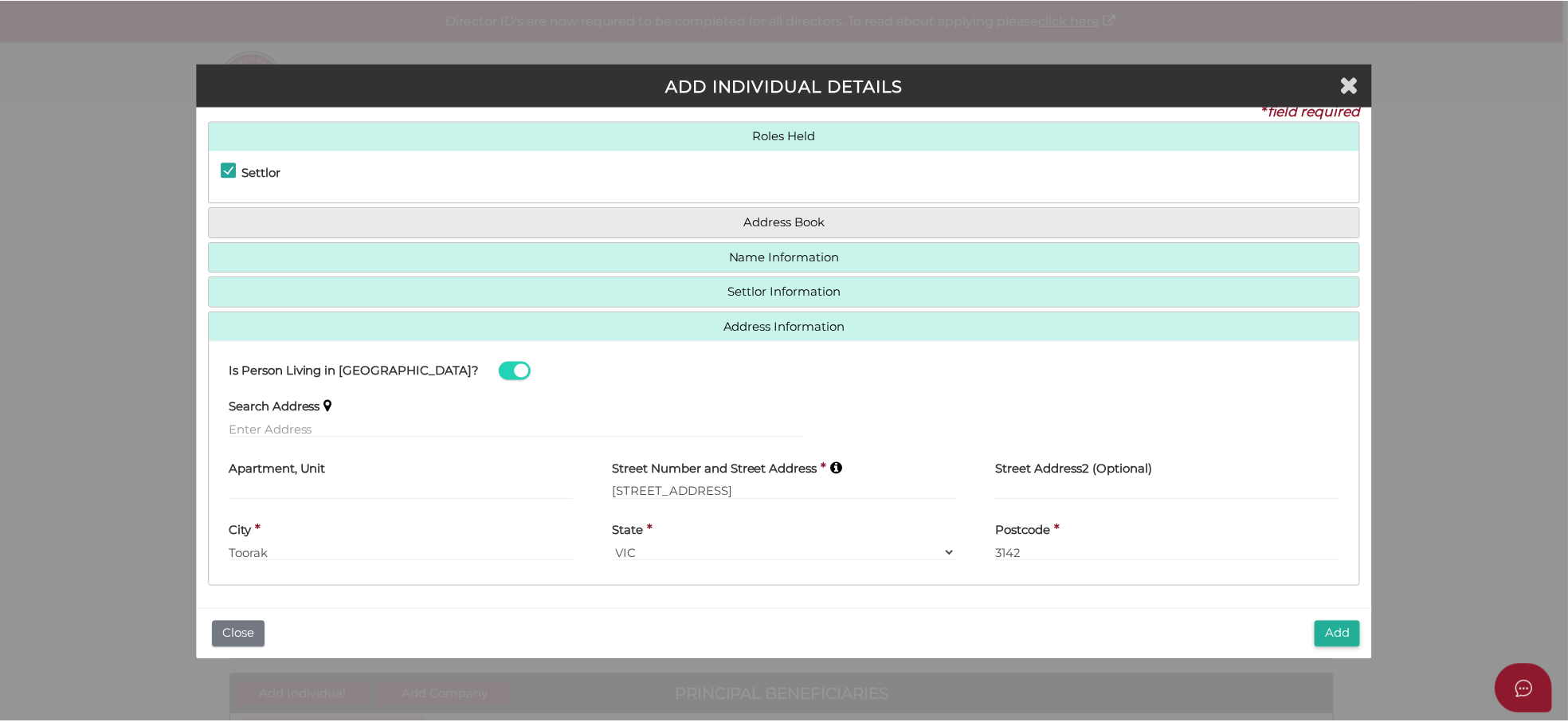
scroll to position [21, 0]
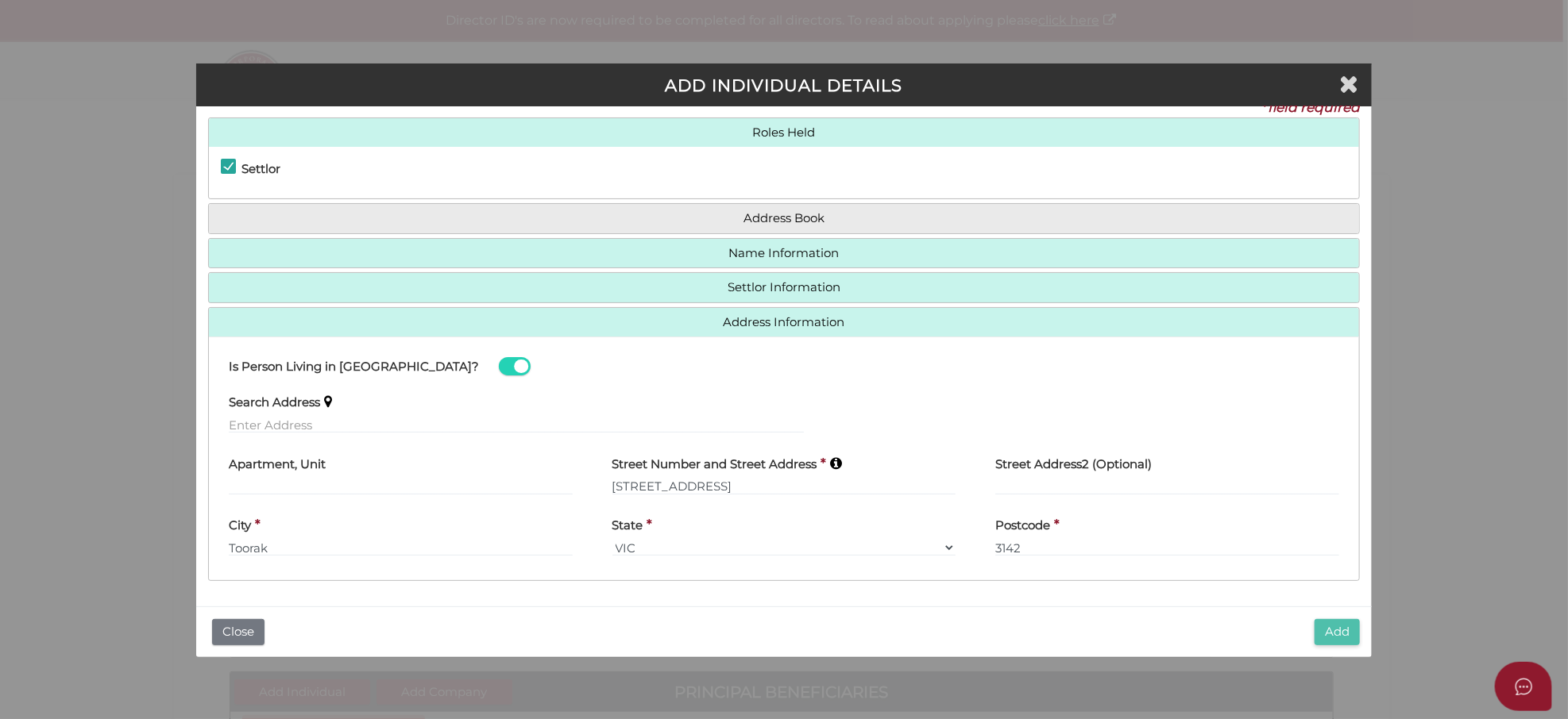
click at [1340, 629] on button "Add" at bounding box center [1337, 632] width 46 height 26
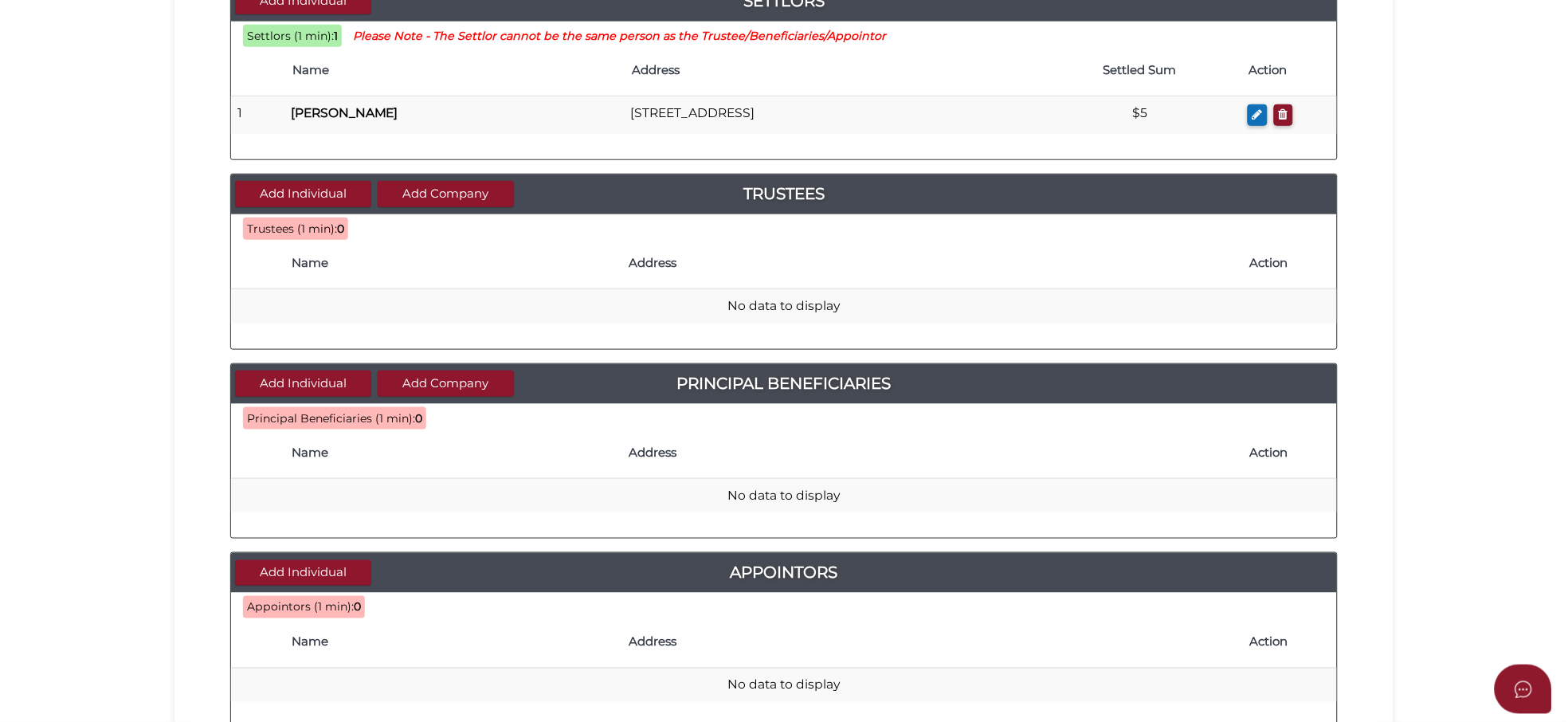
scroll to position [634, 0]
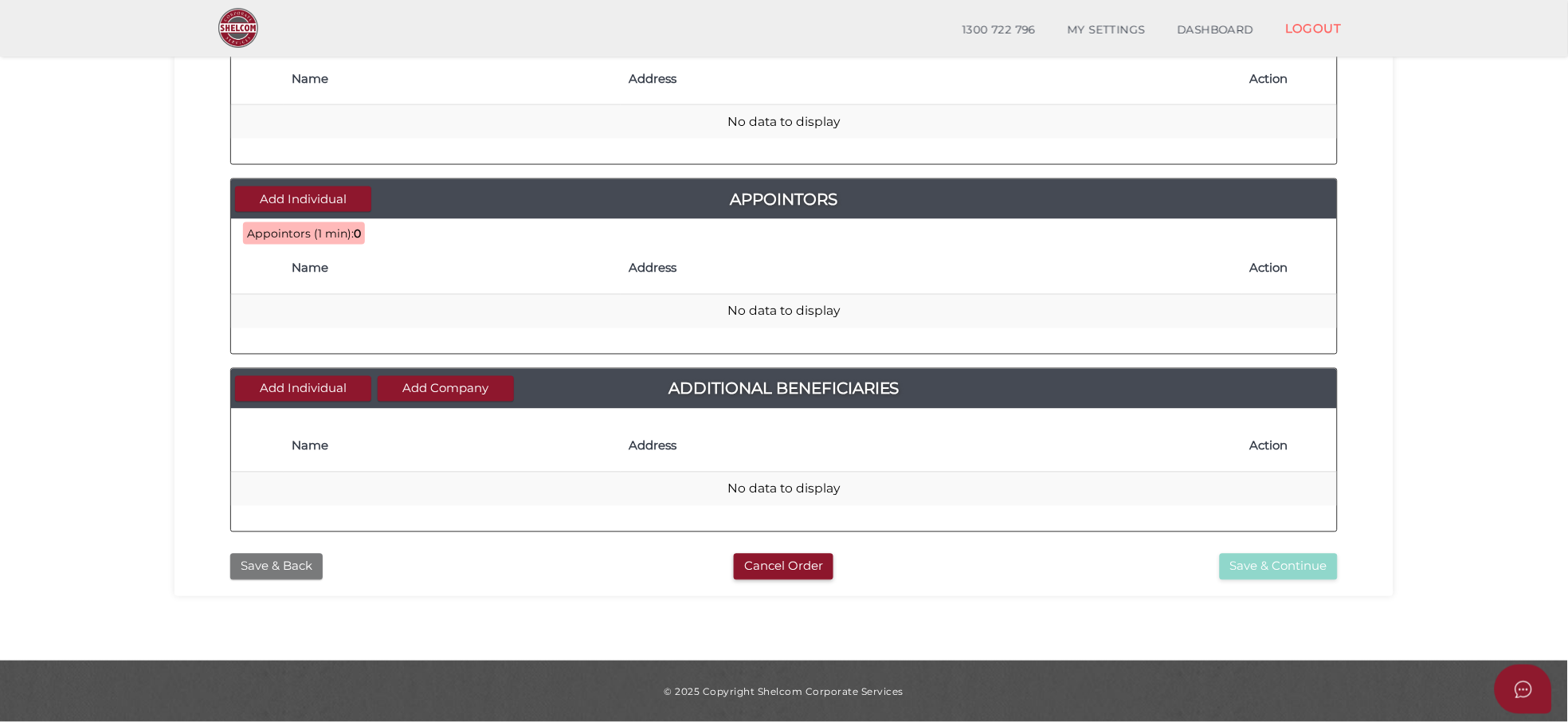
click at [266, 570] on button "Save & Back" at bounding box center [276, 567] width 92 height 26
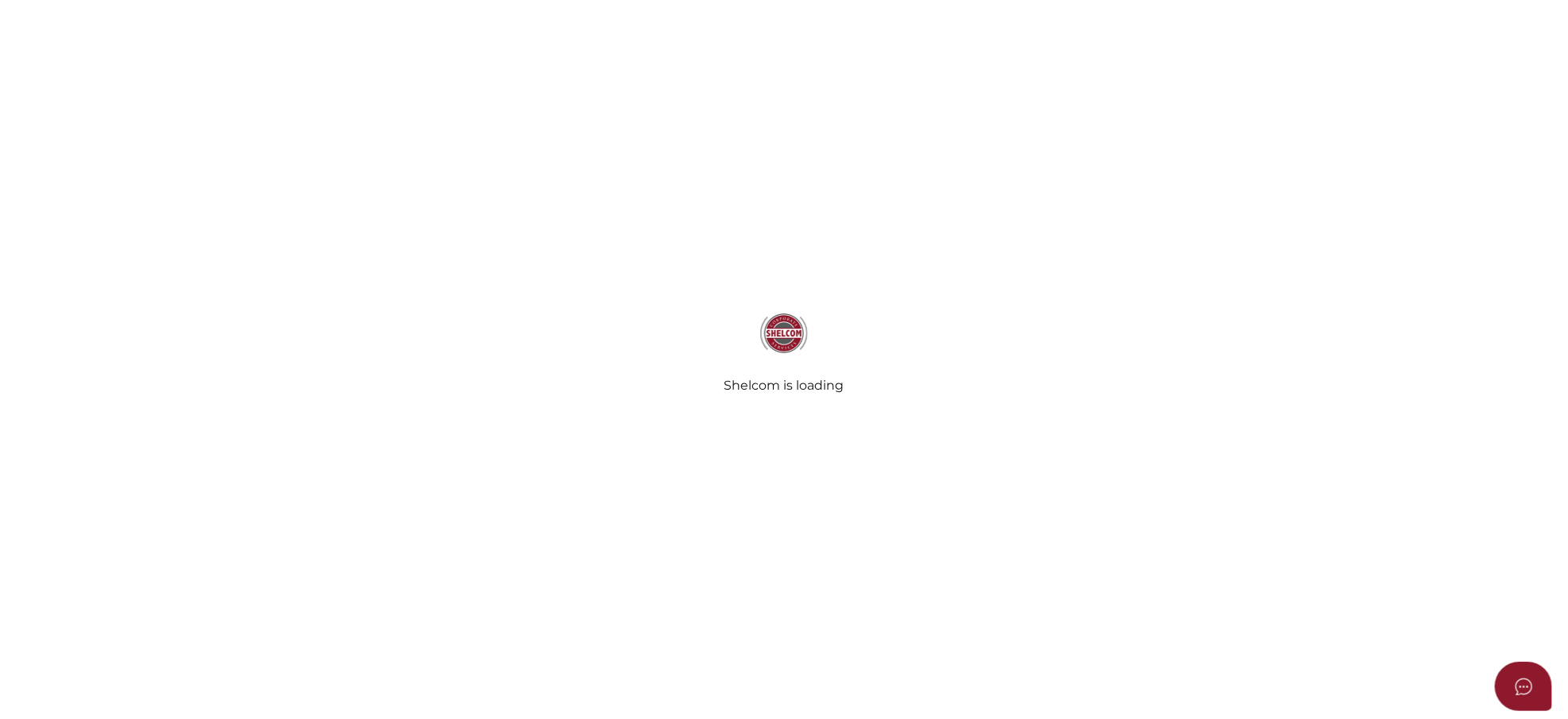
type input "Kajo family trust"
type input "[DATE]"
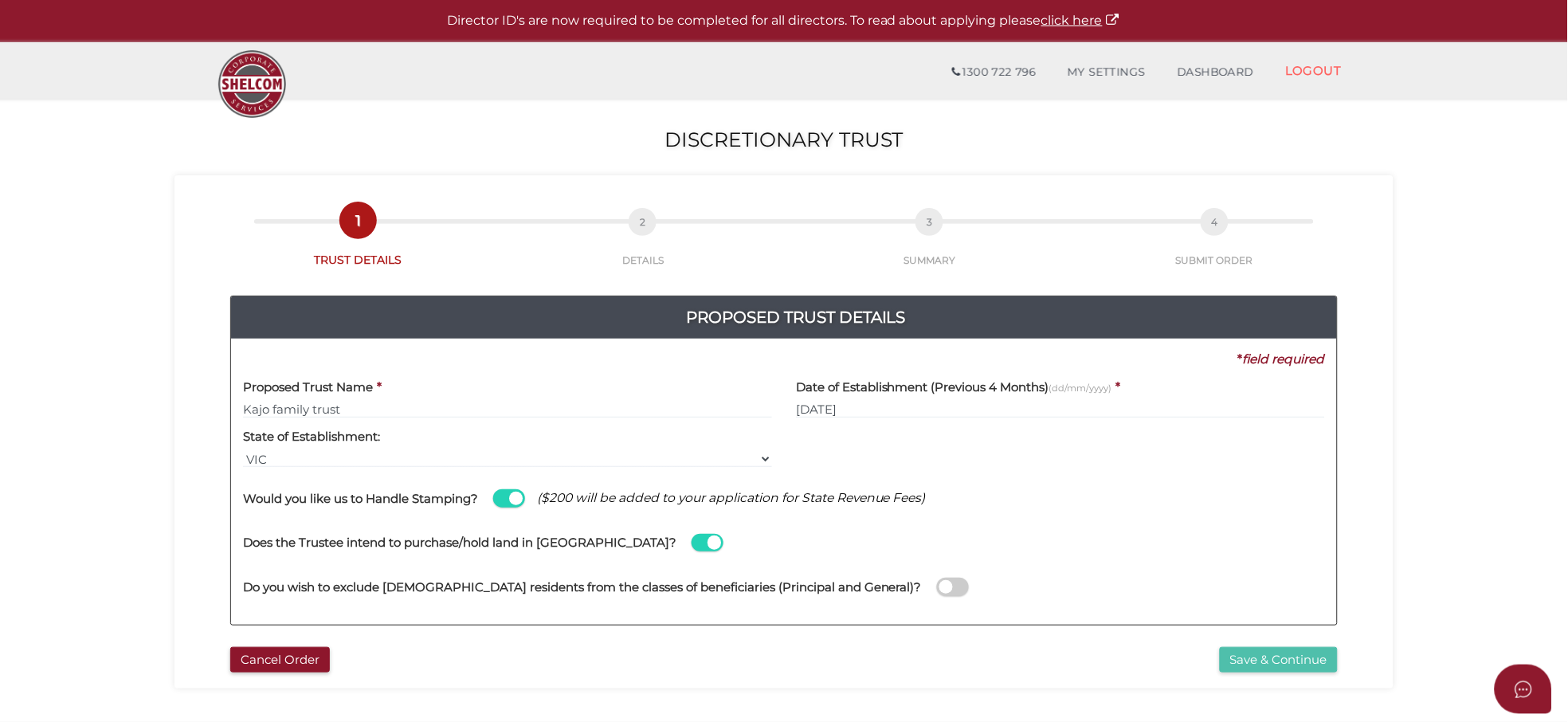
click at [1239, 664] on button "Save & Continue" at bounding box center [1278, 660] width 118 height 26
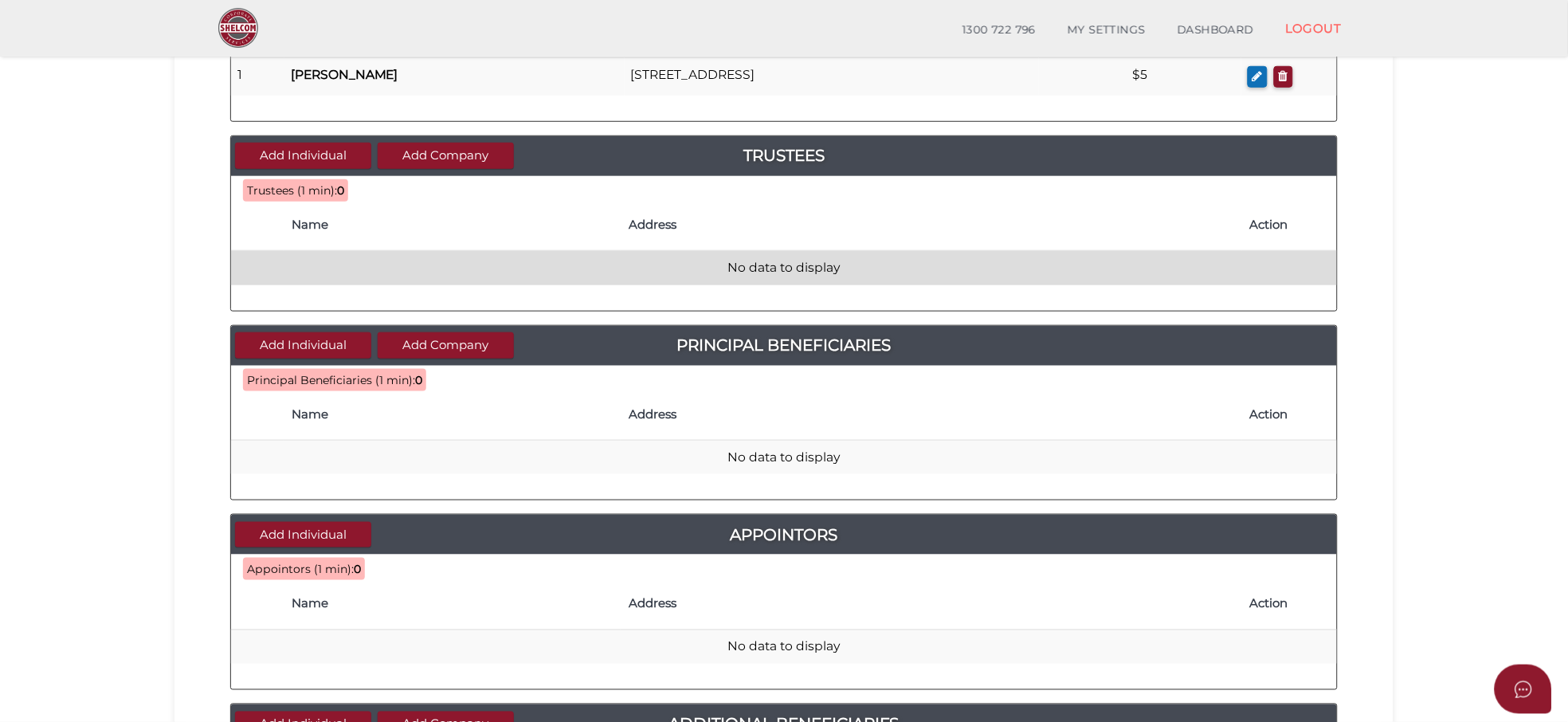
scroll to position [634, 0]
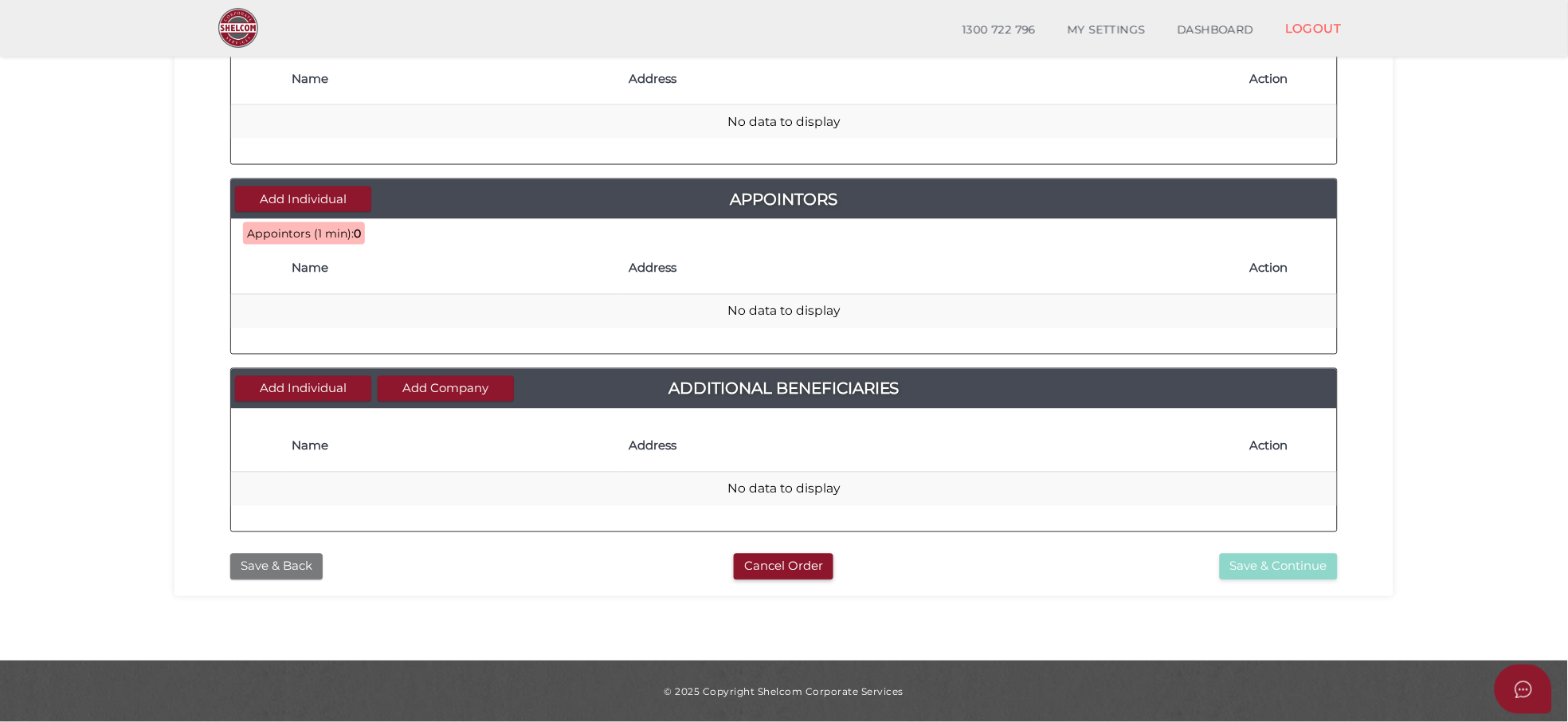
click at [266, 567] on button "Save & Back" at bounding box center [276, 567] width 92 height 26
